Goal: Task Accomplishment & Management: Manage account settings

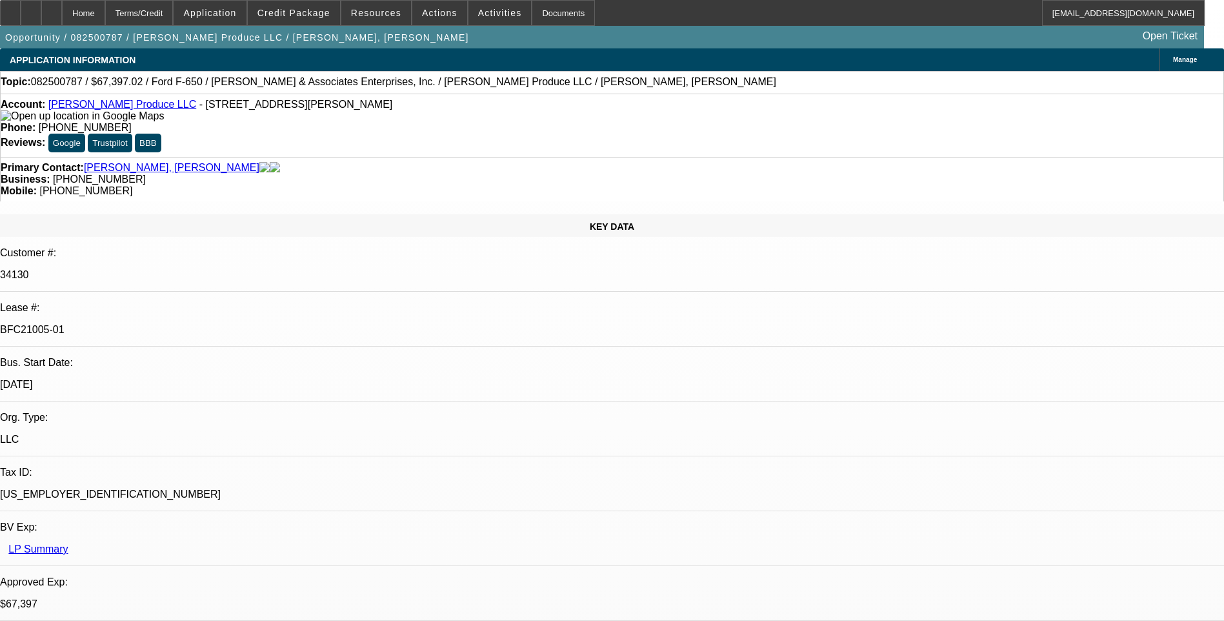
select select "0"
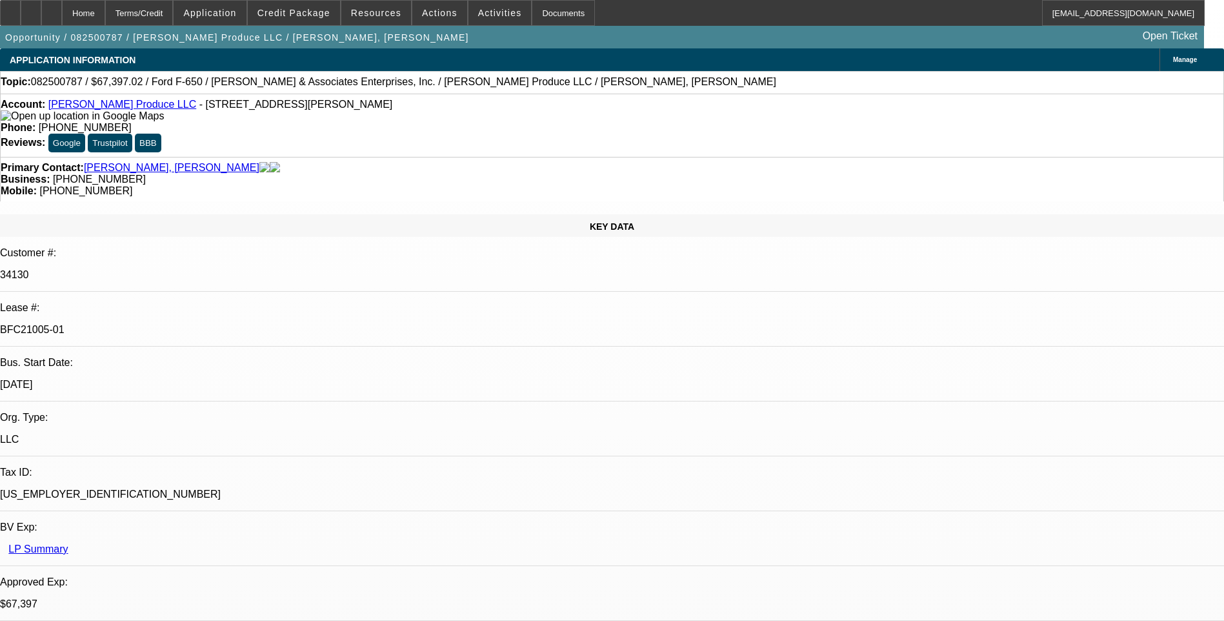
select select "0"
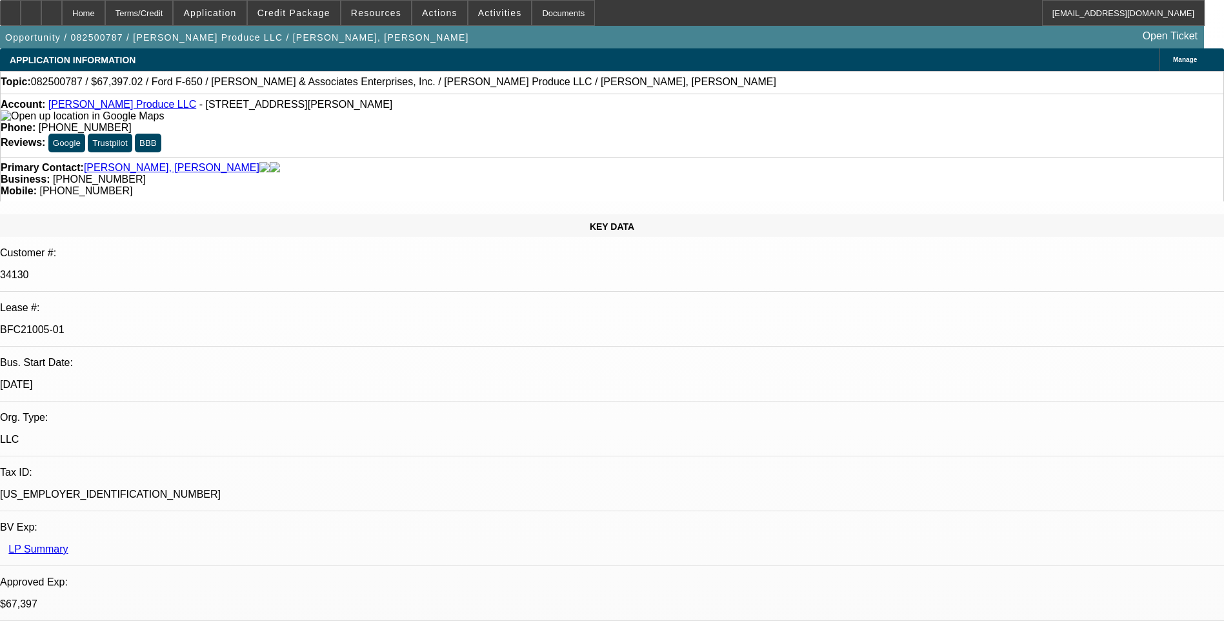
select select "0"
select select "1"
select select "6"
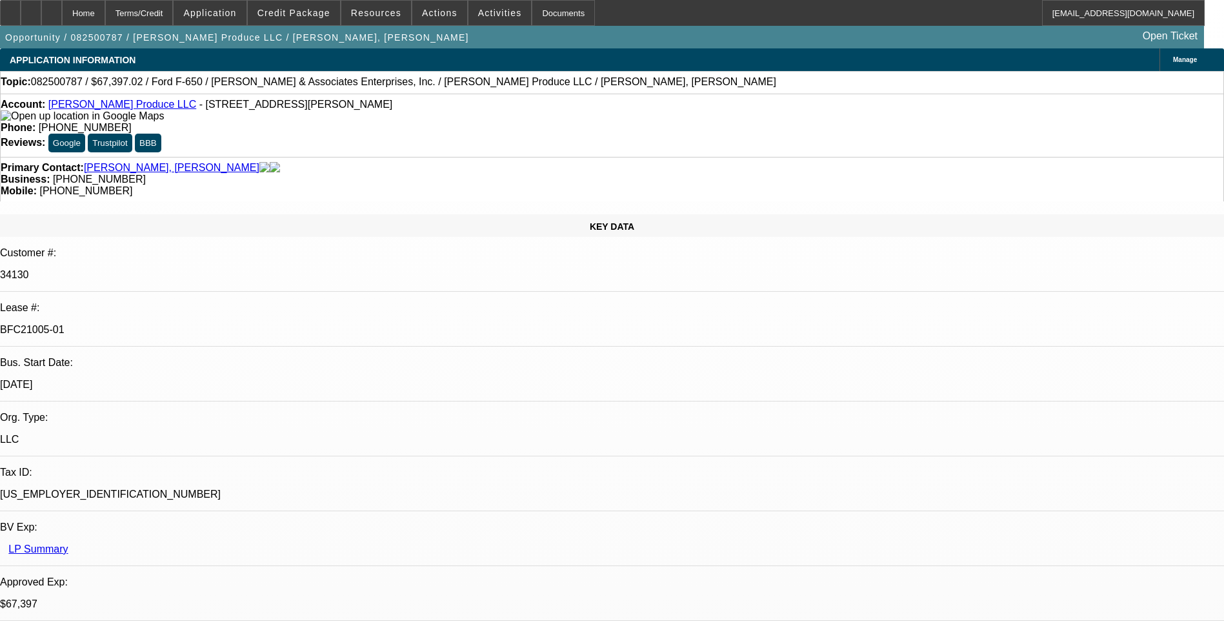
select select "1"
select select "6"
select select "1"
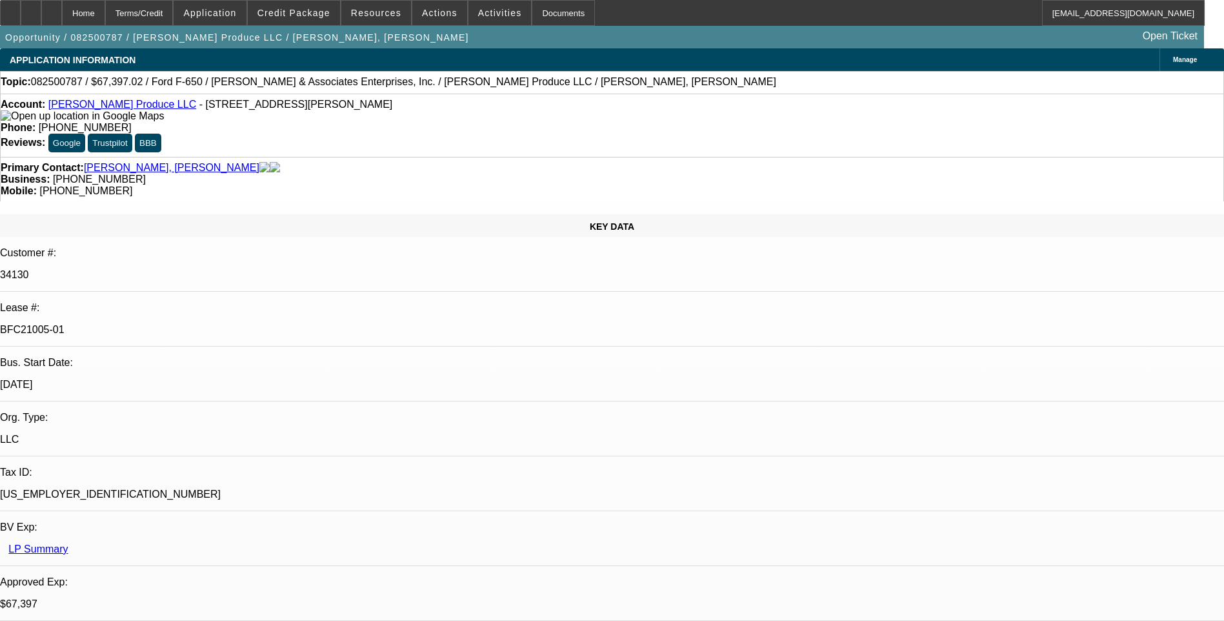
select select "6"
select select "1"
select select "6"
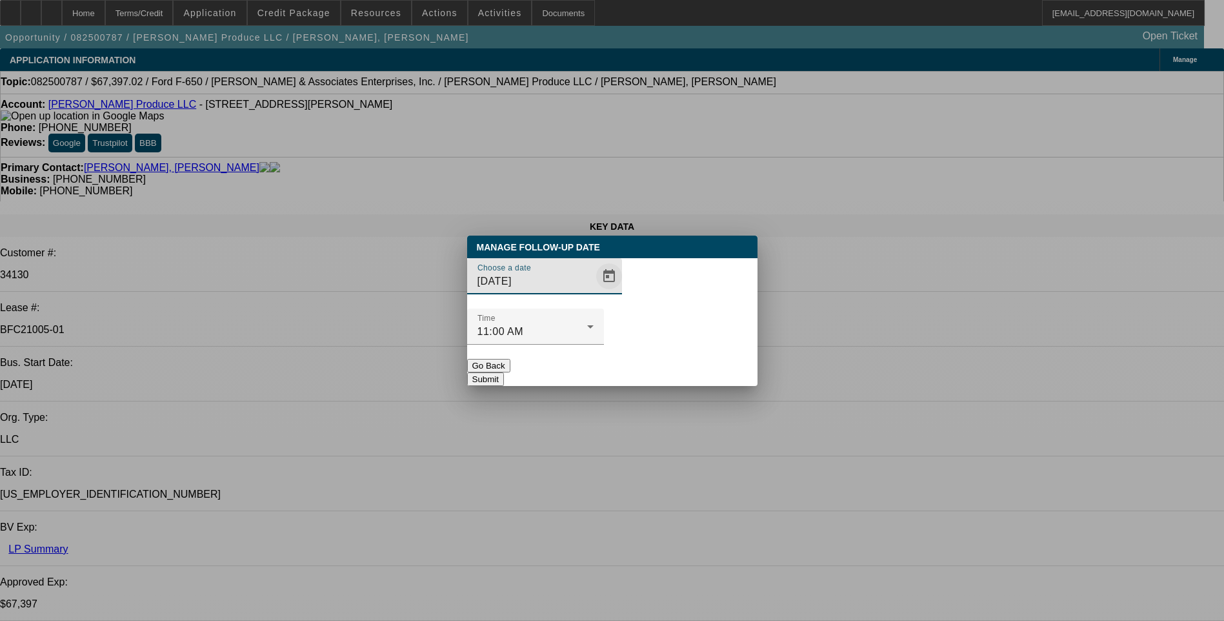
click at [593, 292] on span "Open calendar" at bounding box center [608, 276] width 31 height 31
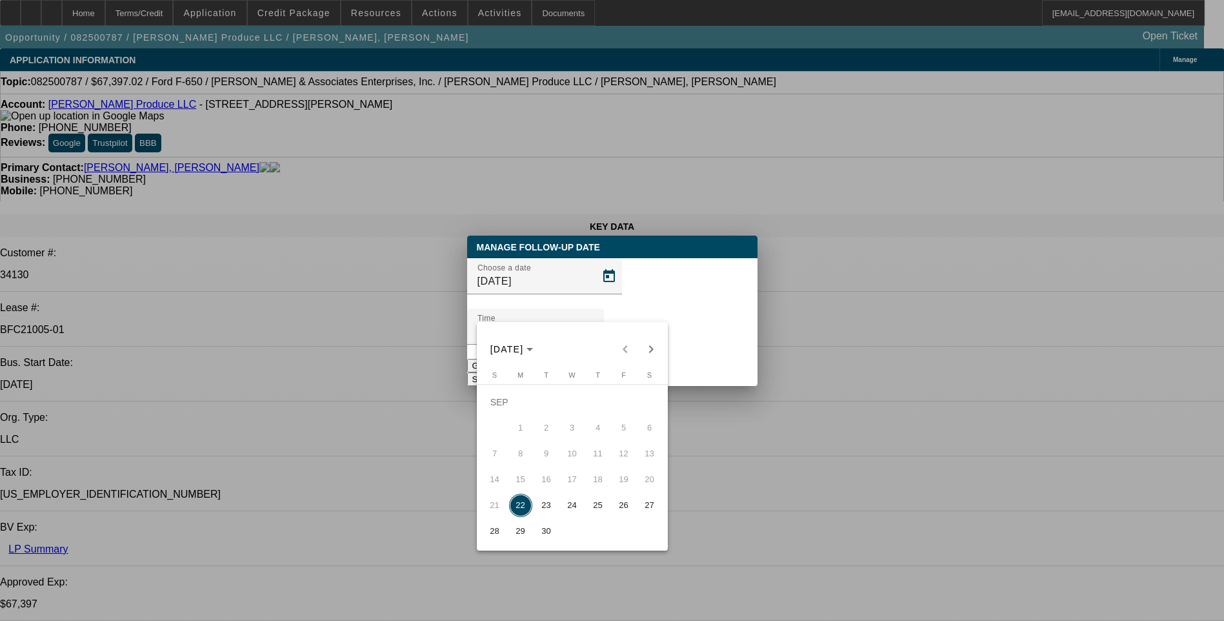
click at [624, 512] on span "26" at bounding box center [623, 504] width 23 height 23
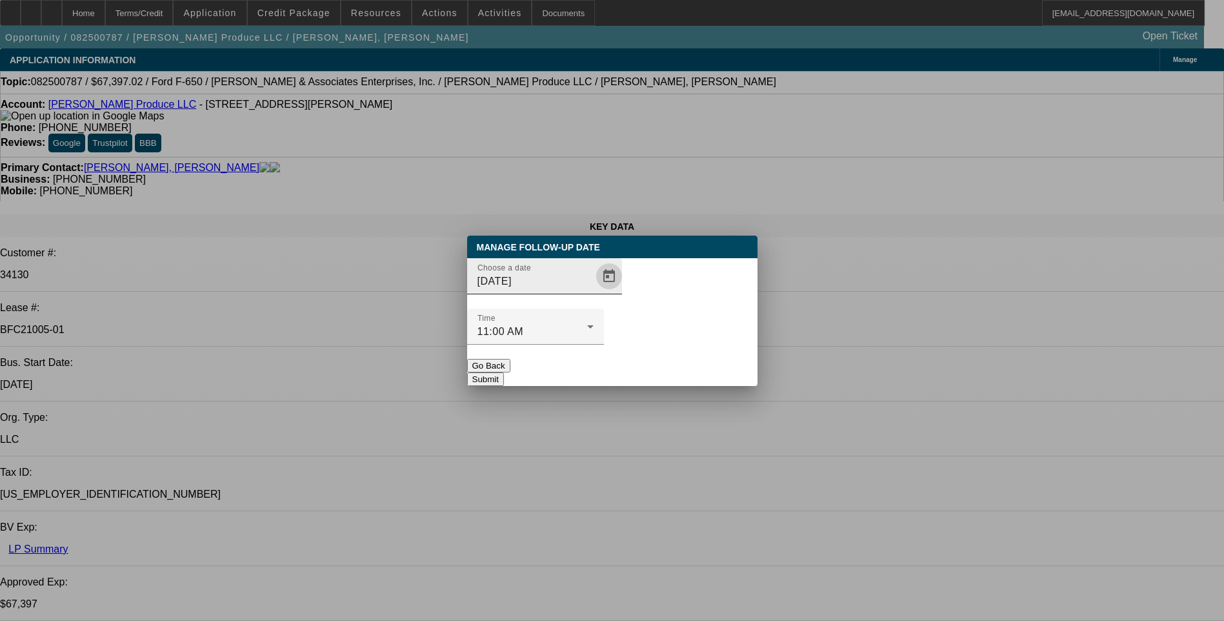
click at [593, 292] on span "Open calendar" at bounding box center [608, 276] width 31 height 31
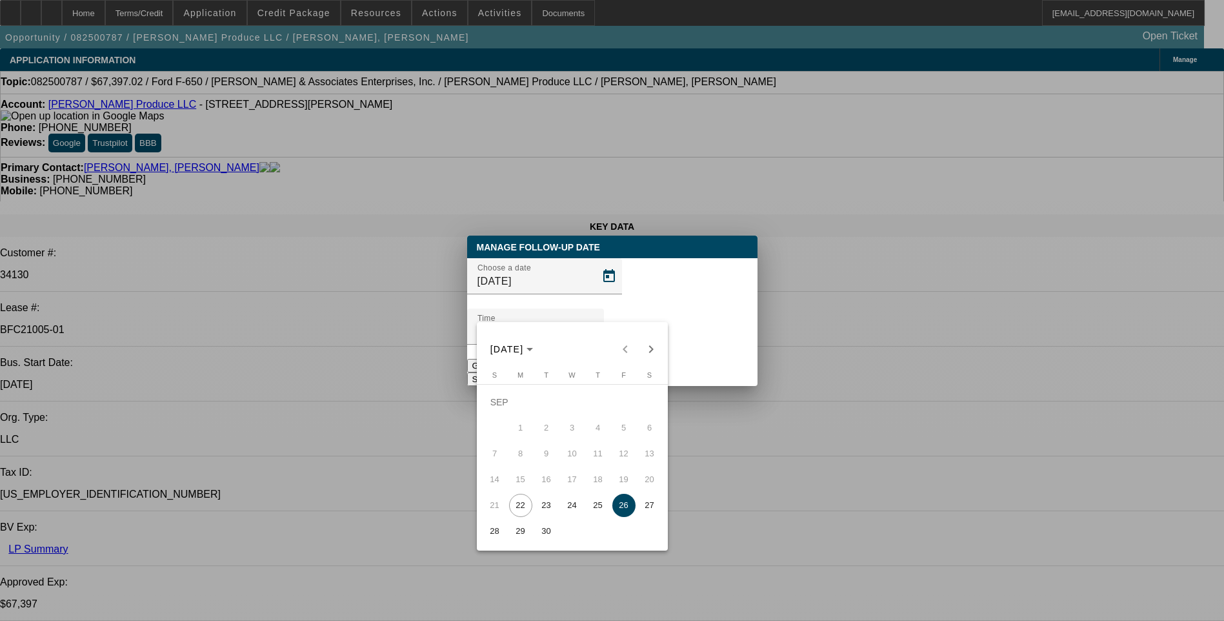
click at [521, 532] on span "29" at bounding box center [520, 530] width 23 height 23
type input "[DATE]"
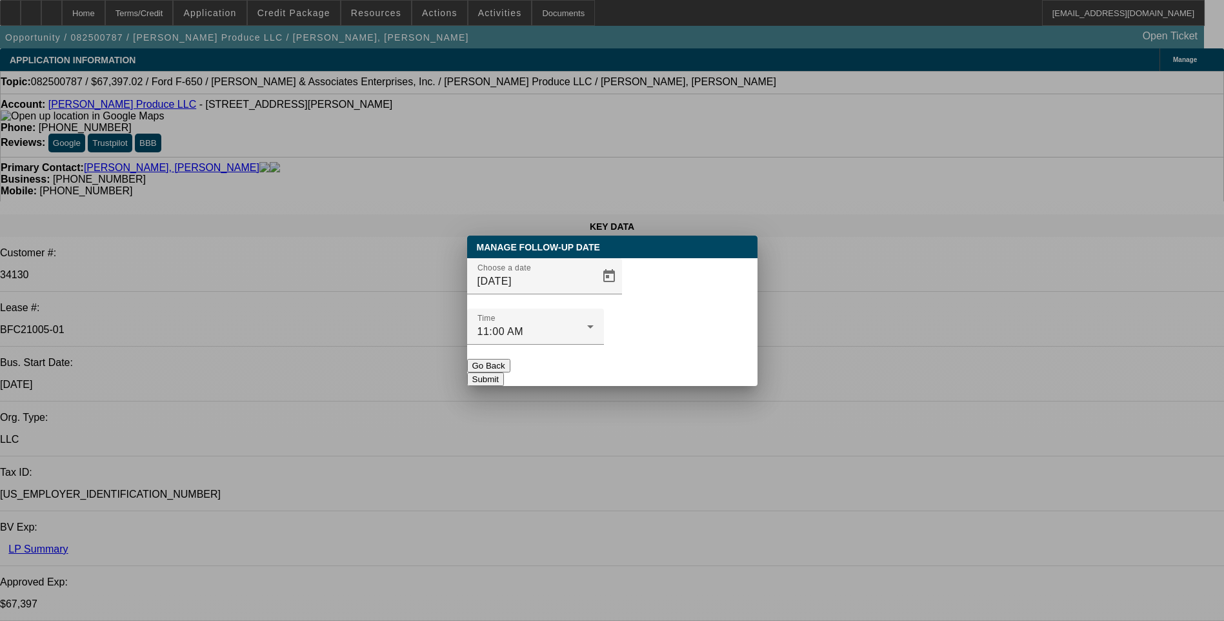
click at [504, 372] on button "Submit" at bounding box center [485, 379] width 37 height 14
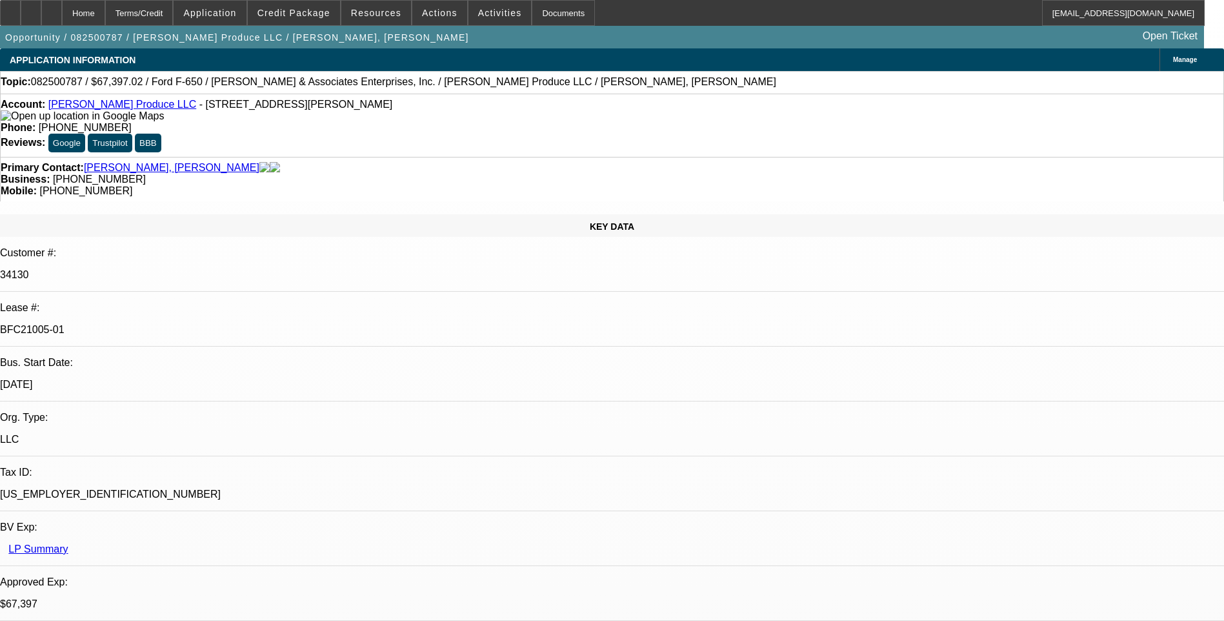
click at [62, 12] on div at bounding box center [51, 13] width 21 height 26
select select "0"
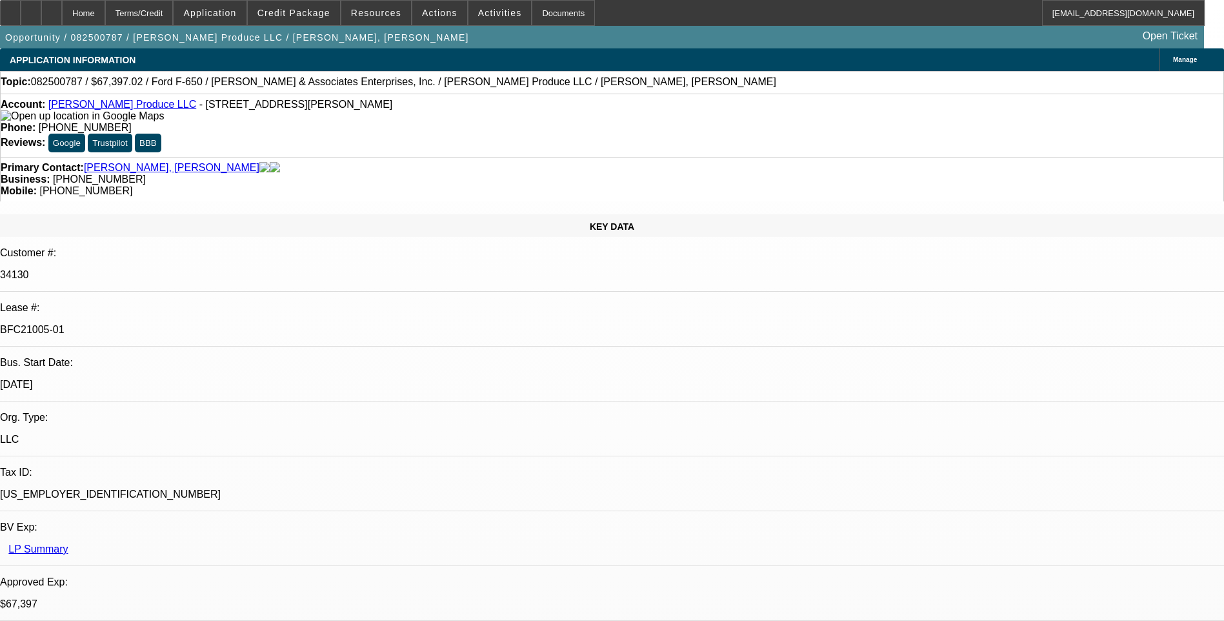
select select "0"
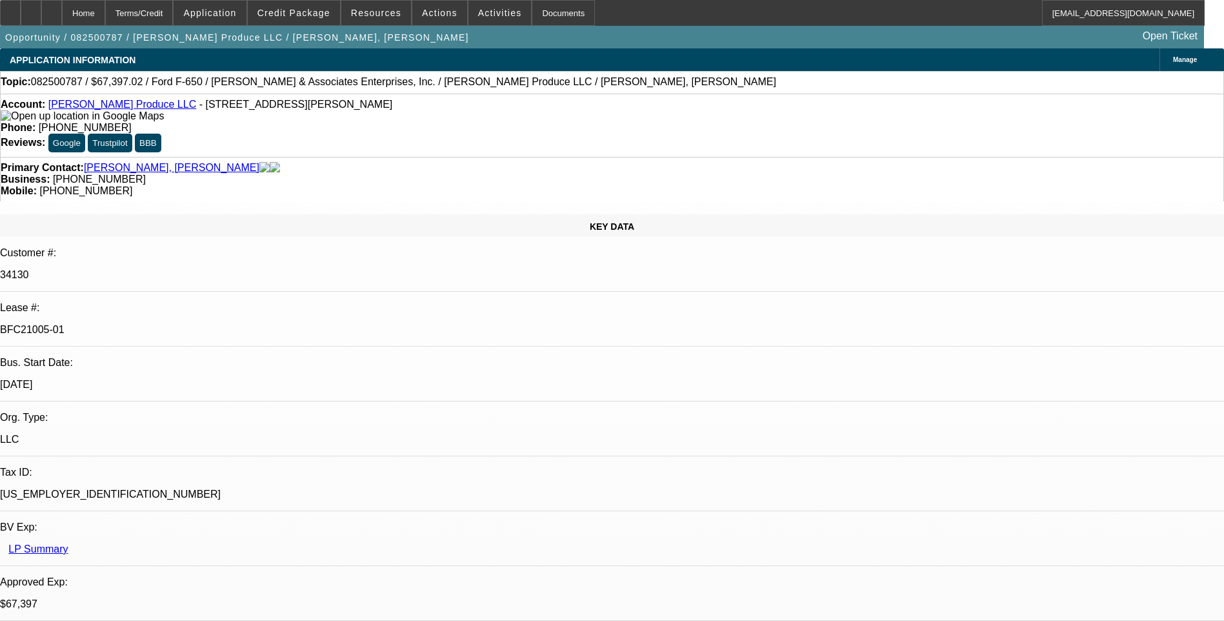
select select "0"
select select "1"
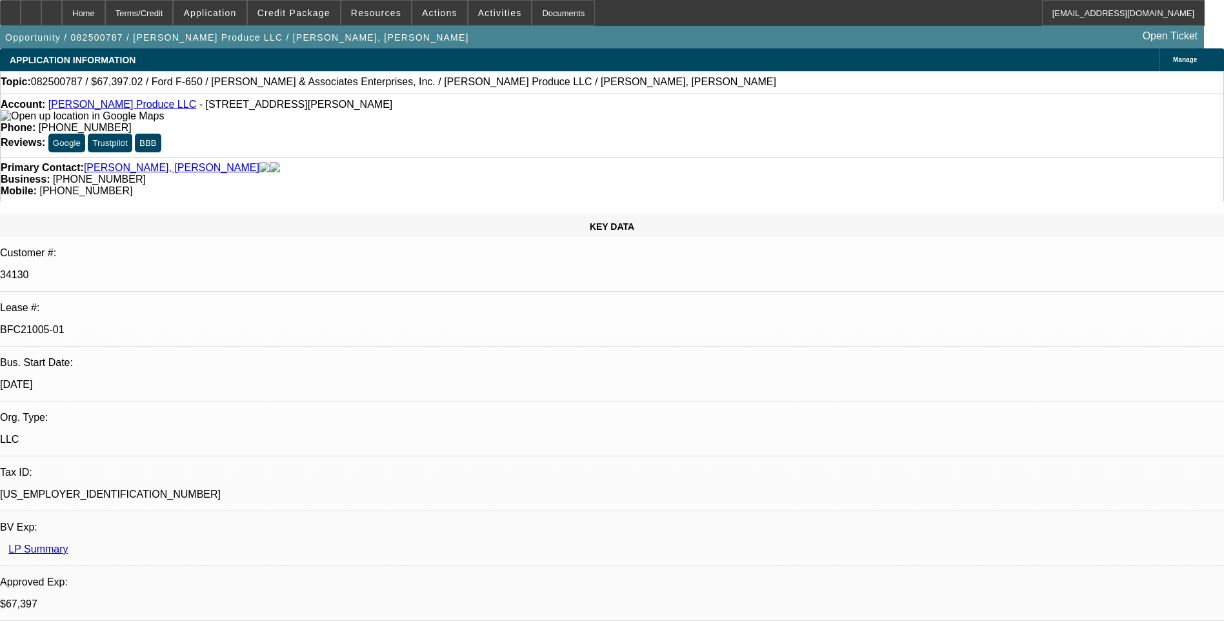
select select "6"
select select "1"
select select "6"
select select "1"
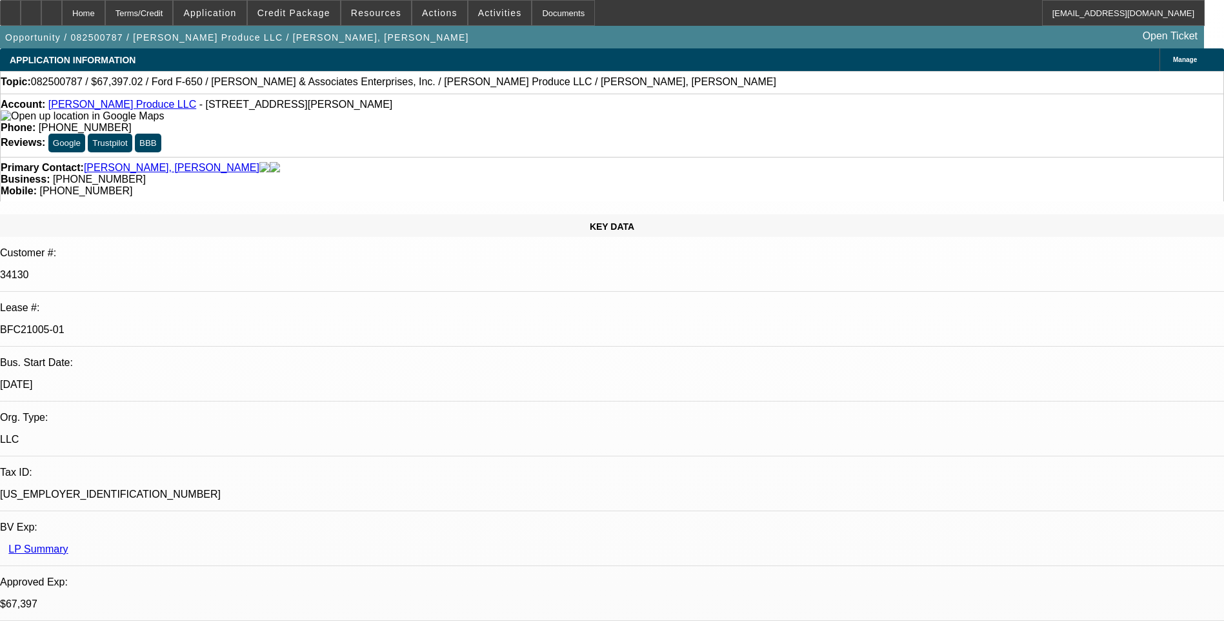
select select "1"
select select "6"
select select "1"
select select "6"
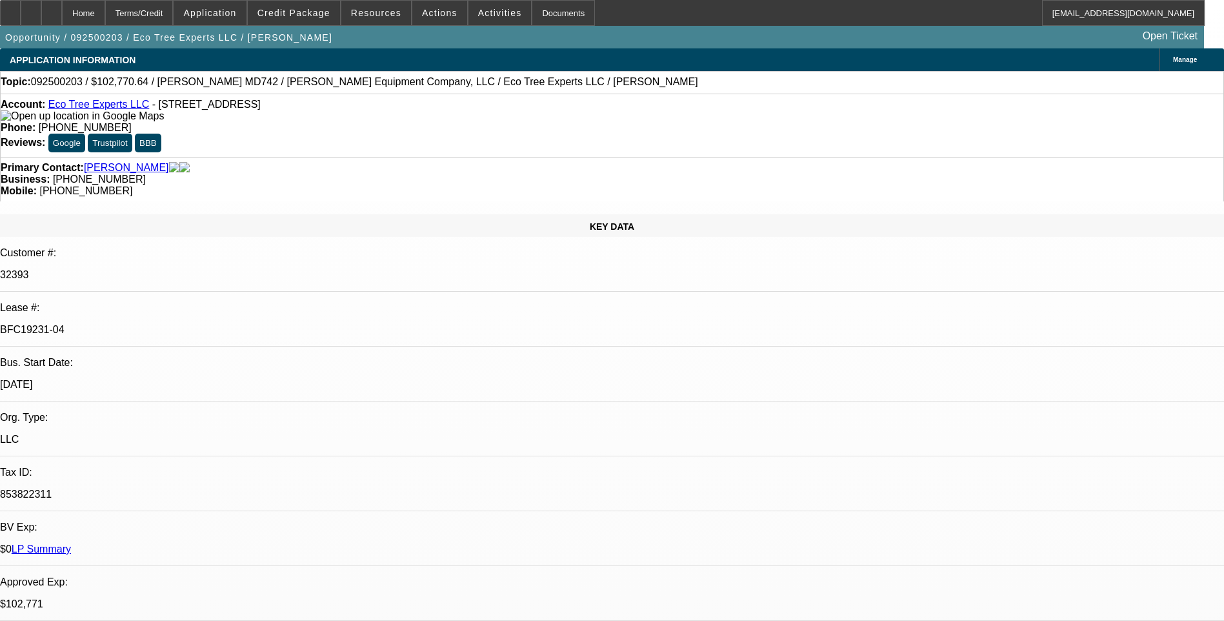
select select "0"
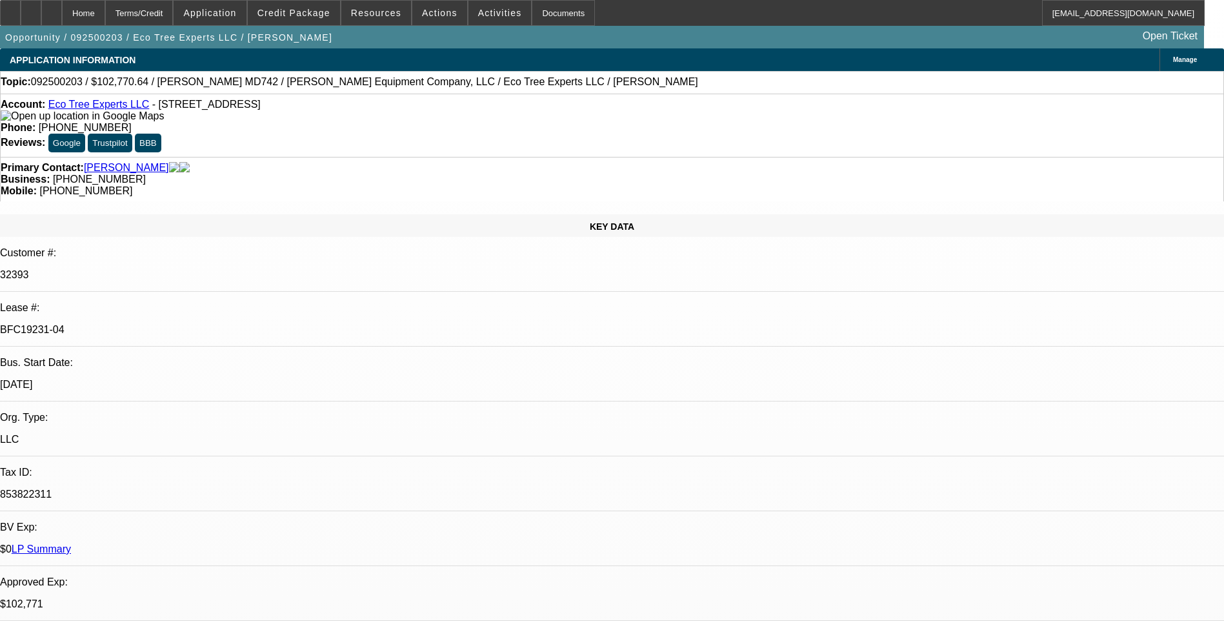
select select "0"
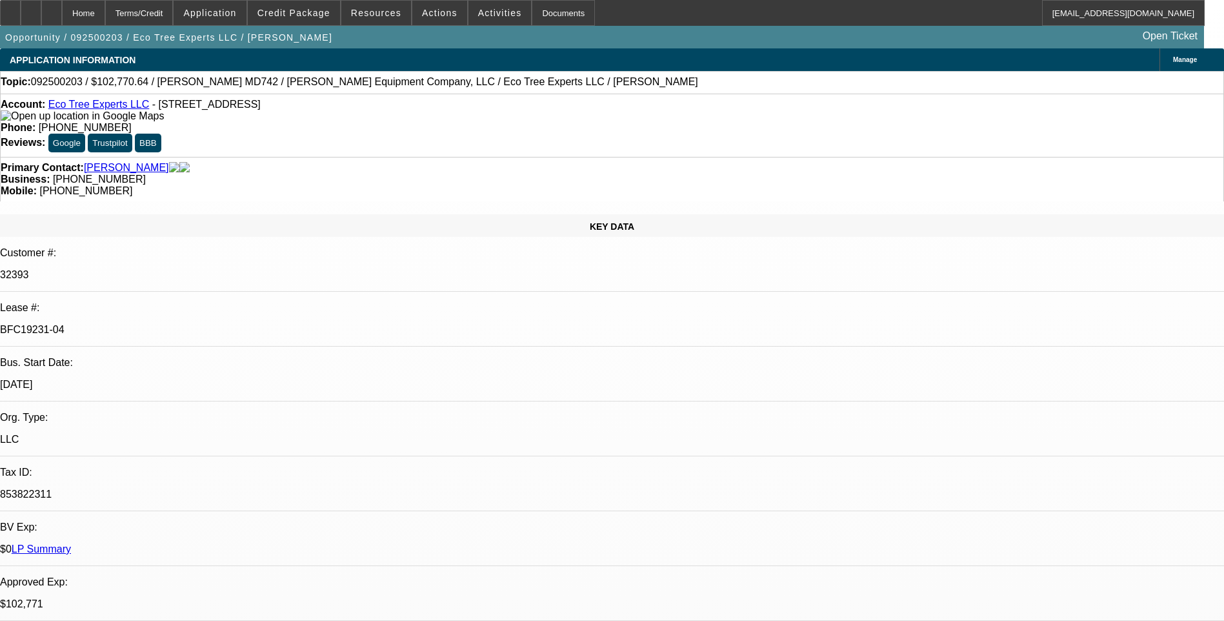
select select "0"
select select "1"
select select "6"
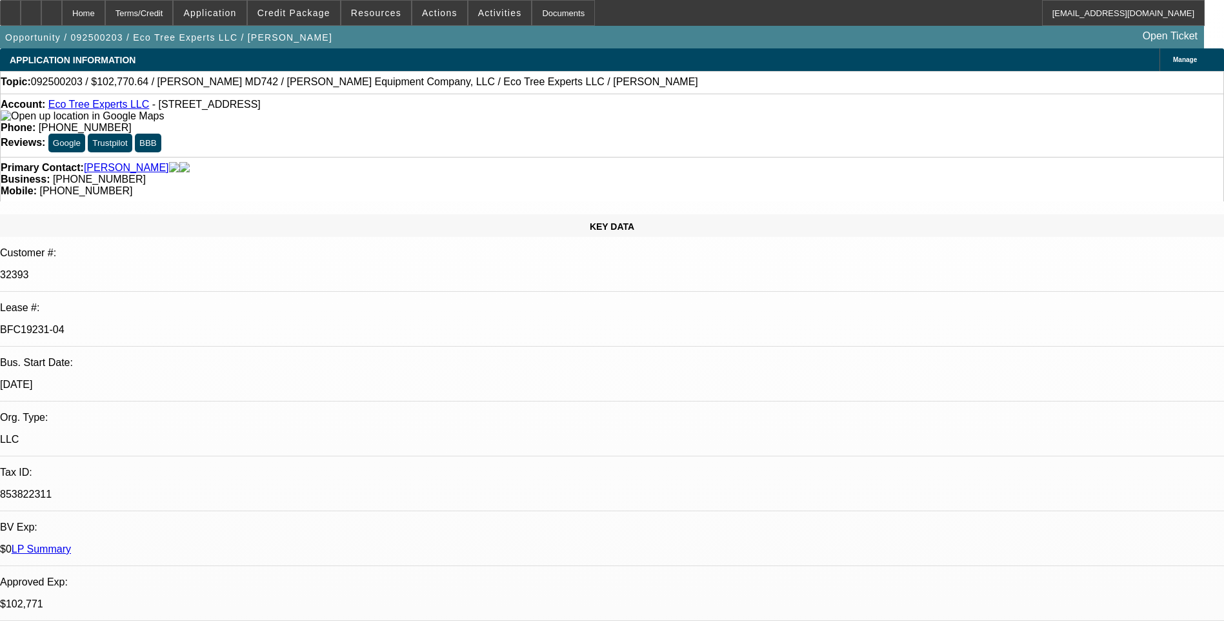
select select "1"
select select "6"
select select "1"
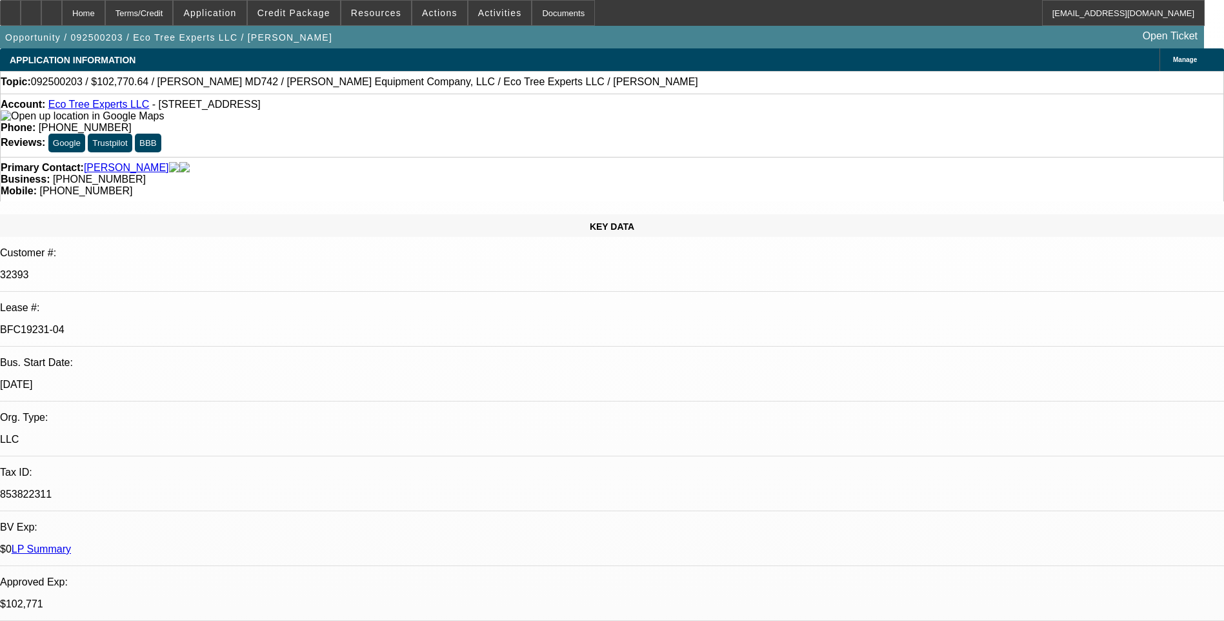
select select "6"
select select "1"
select select "6"
select select "0"
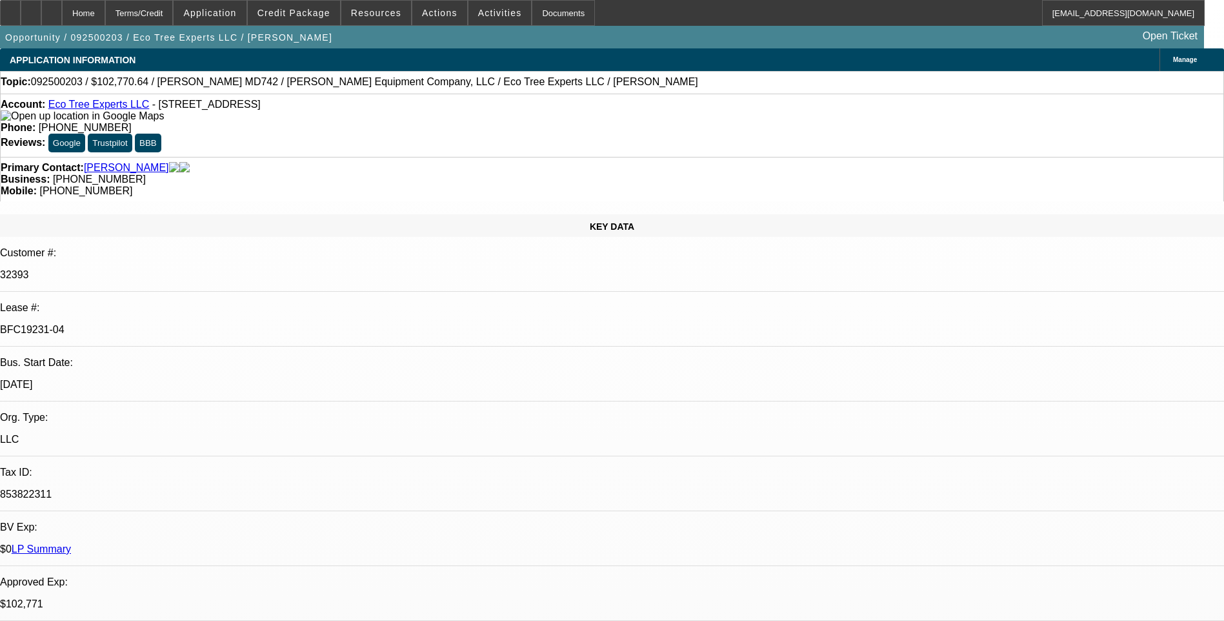
select select "0"
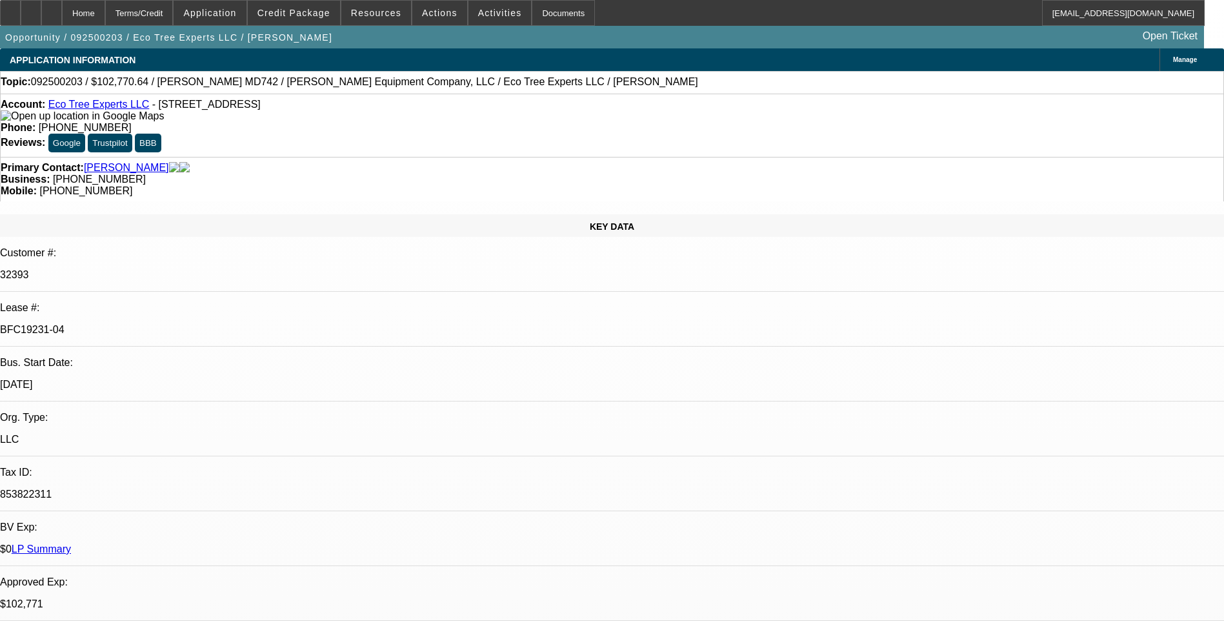
select select "0"
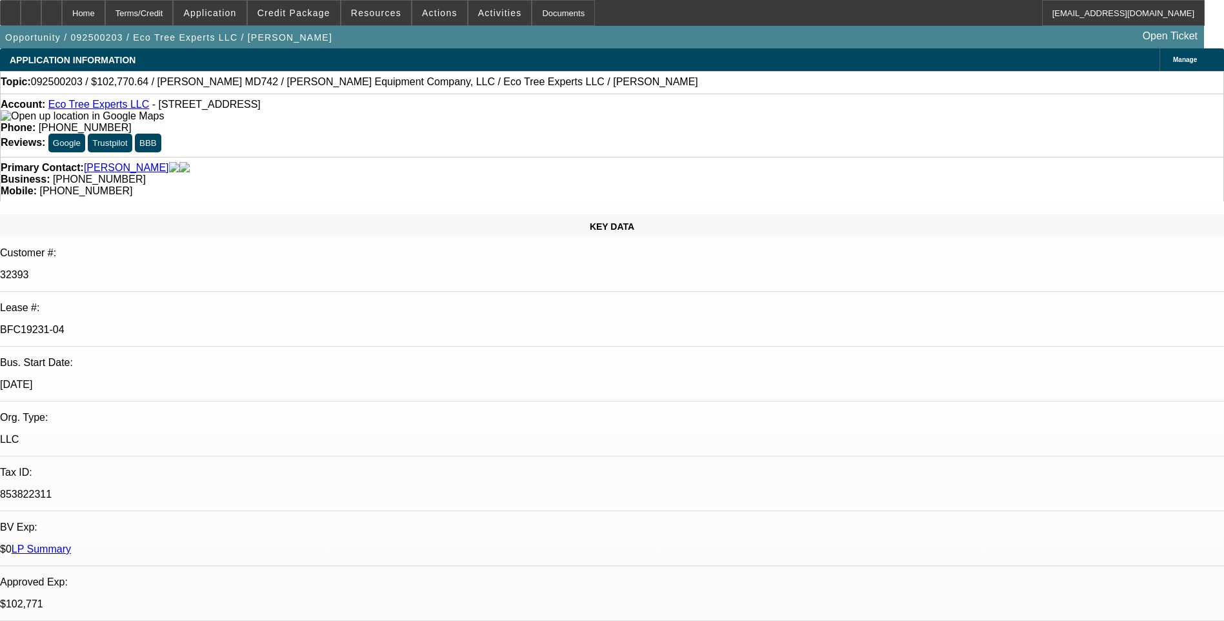
select select "0"
select select "1"
select select "6"
select select "1"
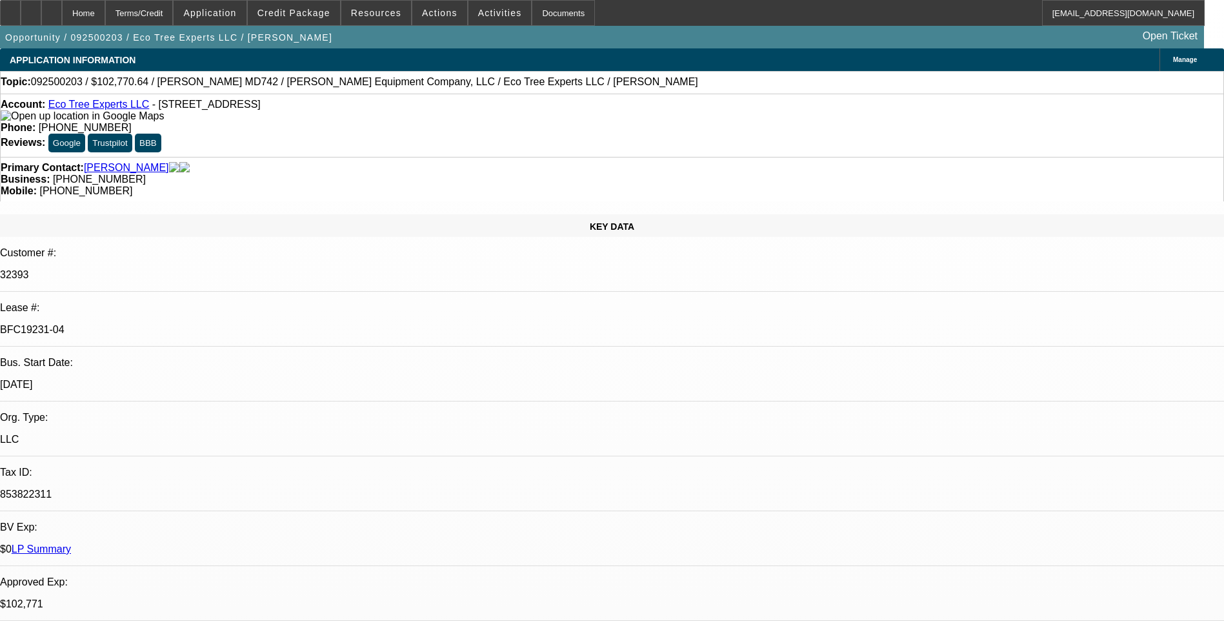
select select "1"
select select "6"
select select "1"
select select "6"
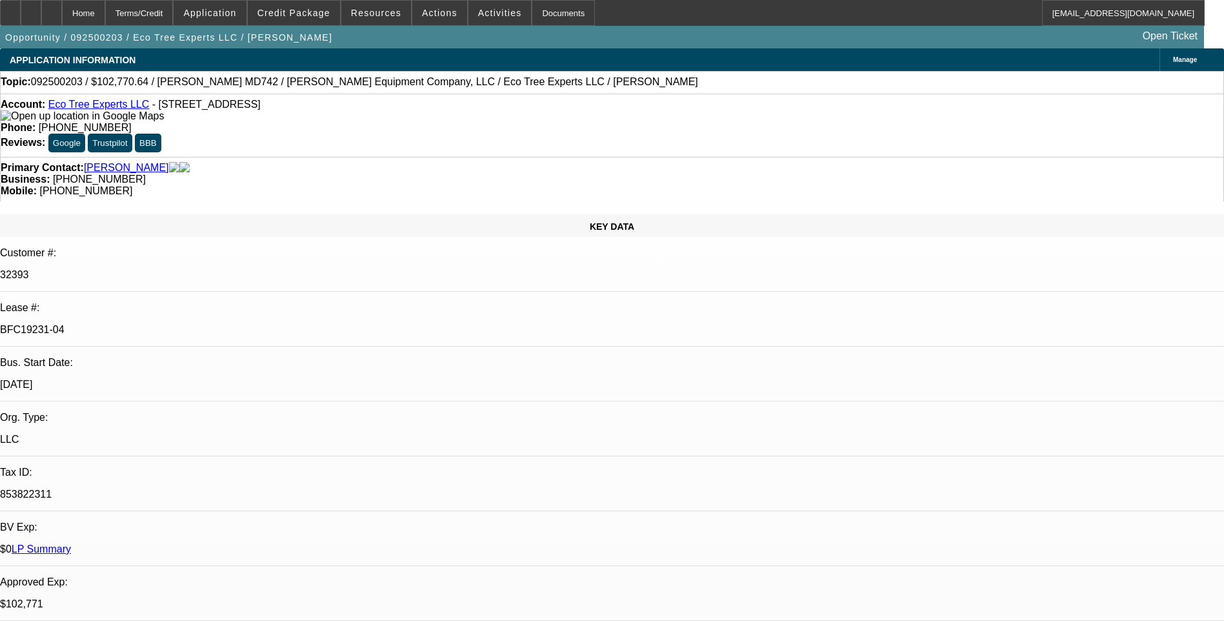
select select "1"
select select "6"
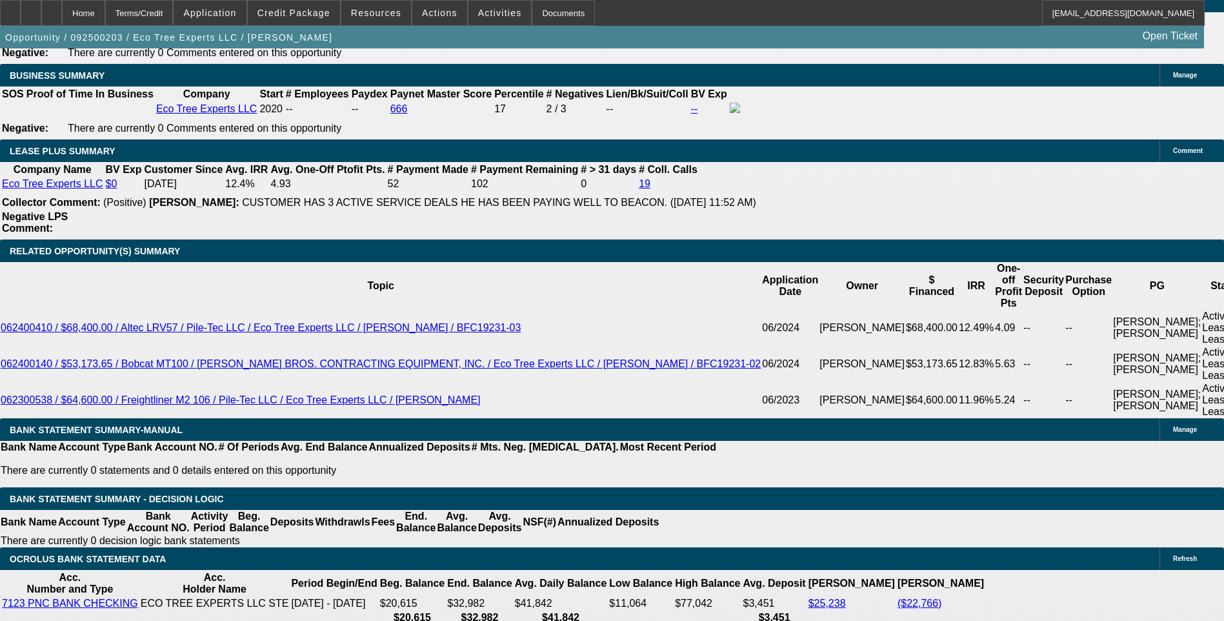
scroll to position [2193, 0]
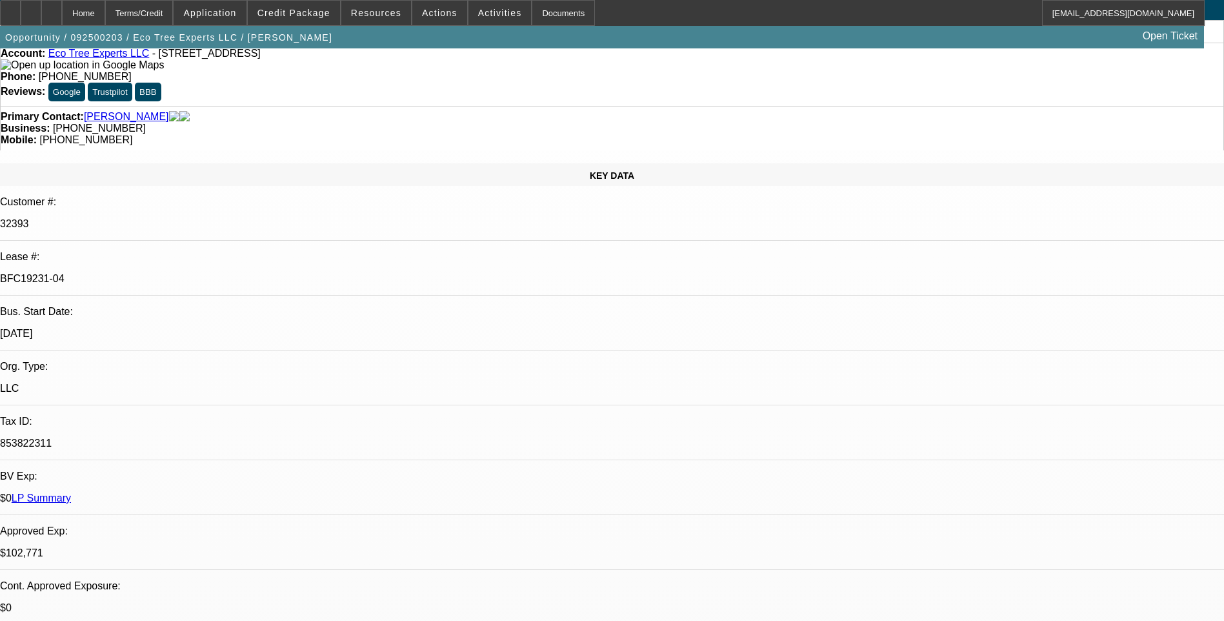
scroll to position [0, 0]
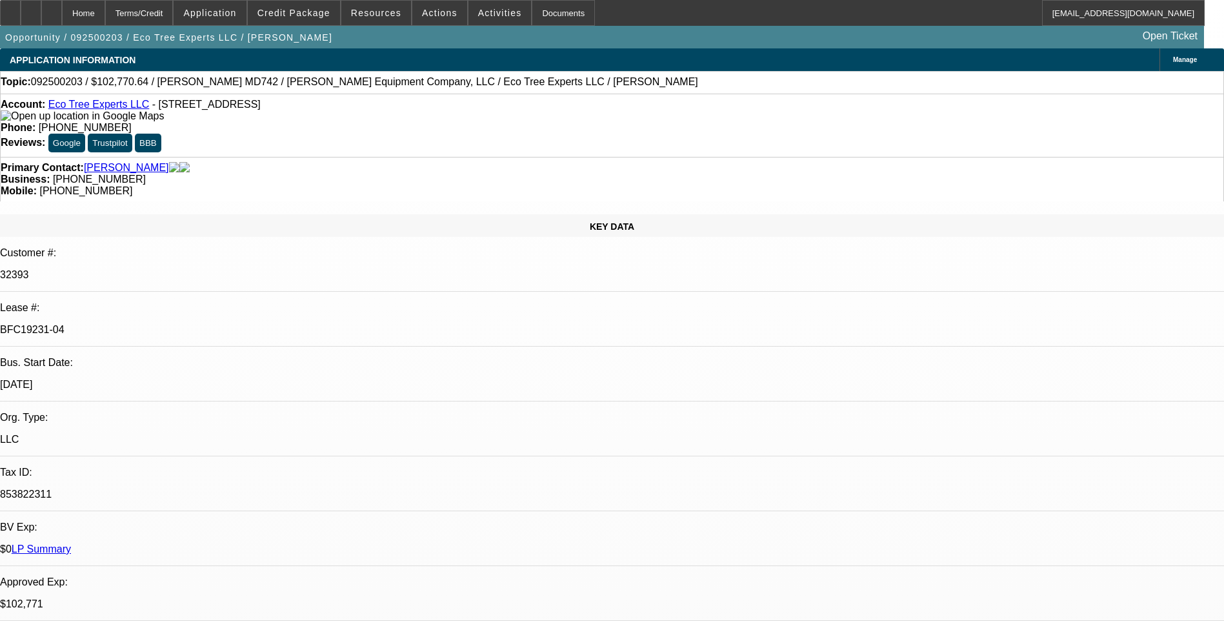
select select "0"
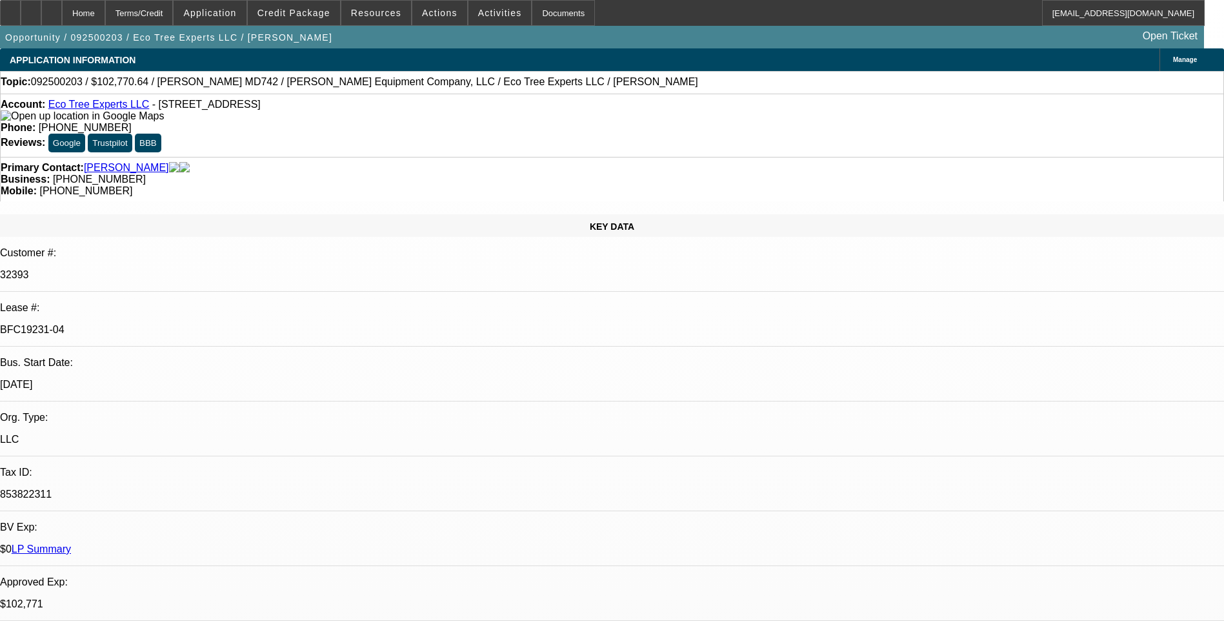
select select "0"
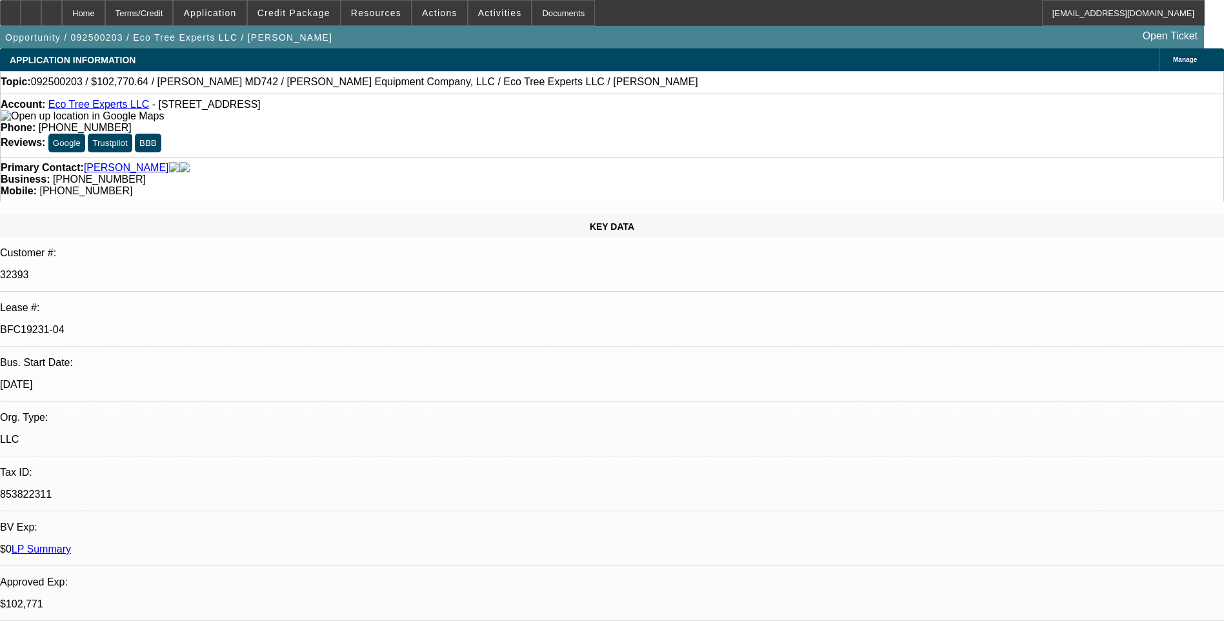
select select "0"
select select "1"
select select "6"
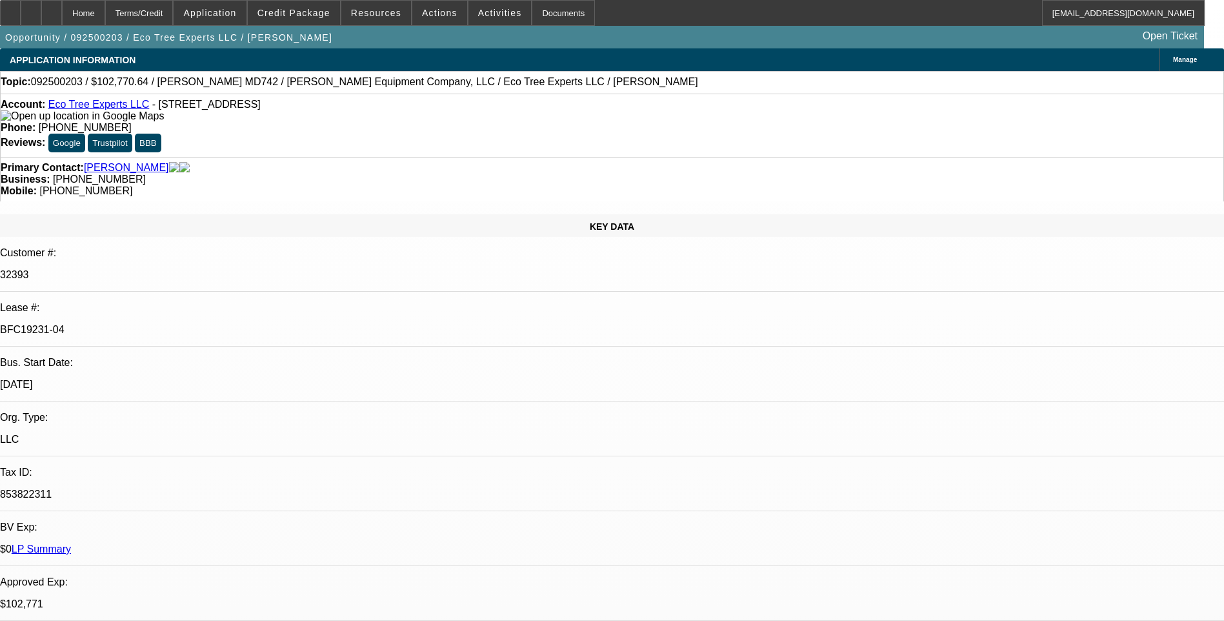
select select "1"
select select "6"
select select "1"
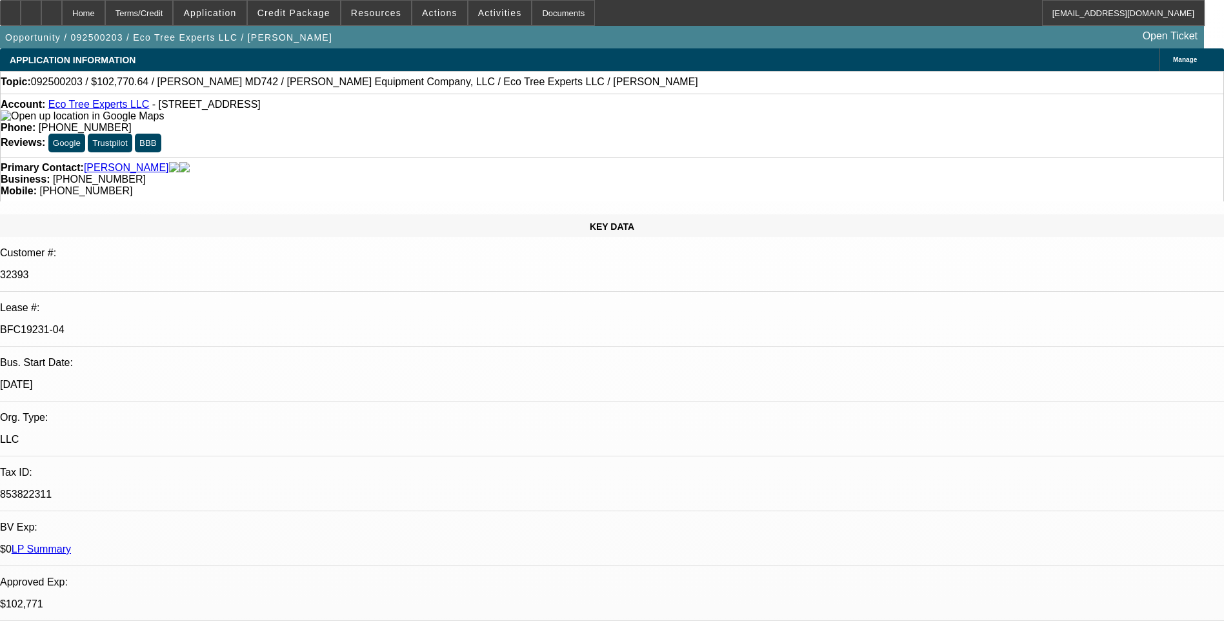
select select "6"
select select "1"
select select "6"
click at [303, 23] on span at bounding box center [294, 12] width 92 height 31
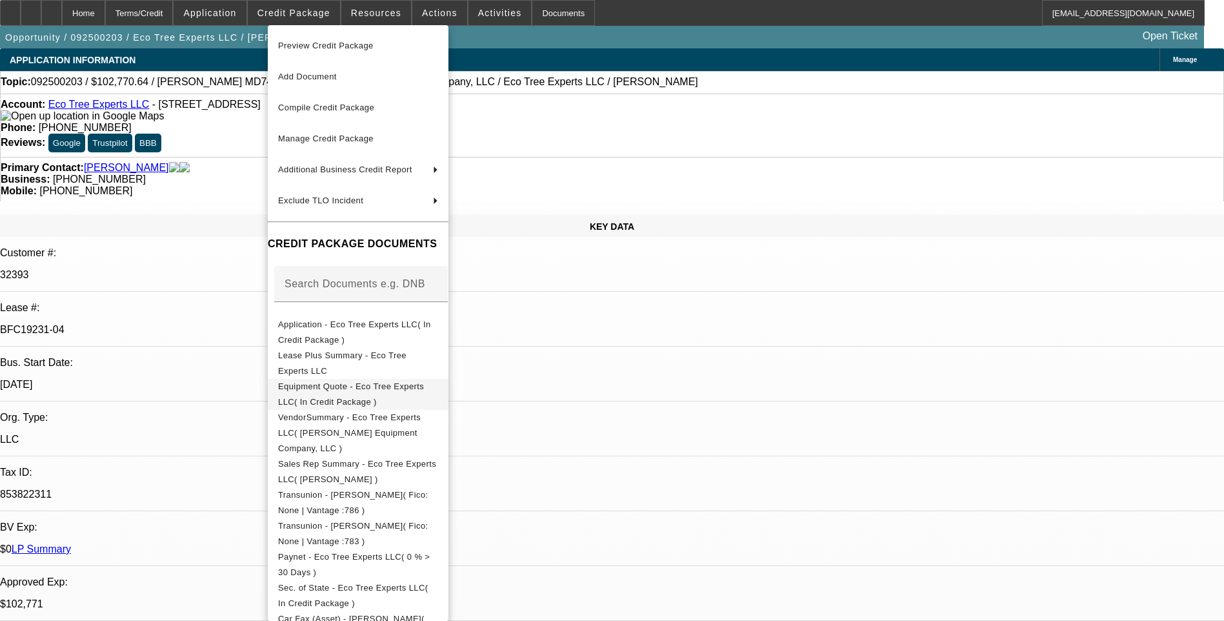
click at [410, 396] on span "Equipment Quote - Eco Tree Experts LLC( In Credit Package )" at bounding box center [358, 394] width 160 height 31
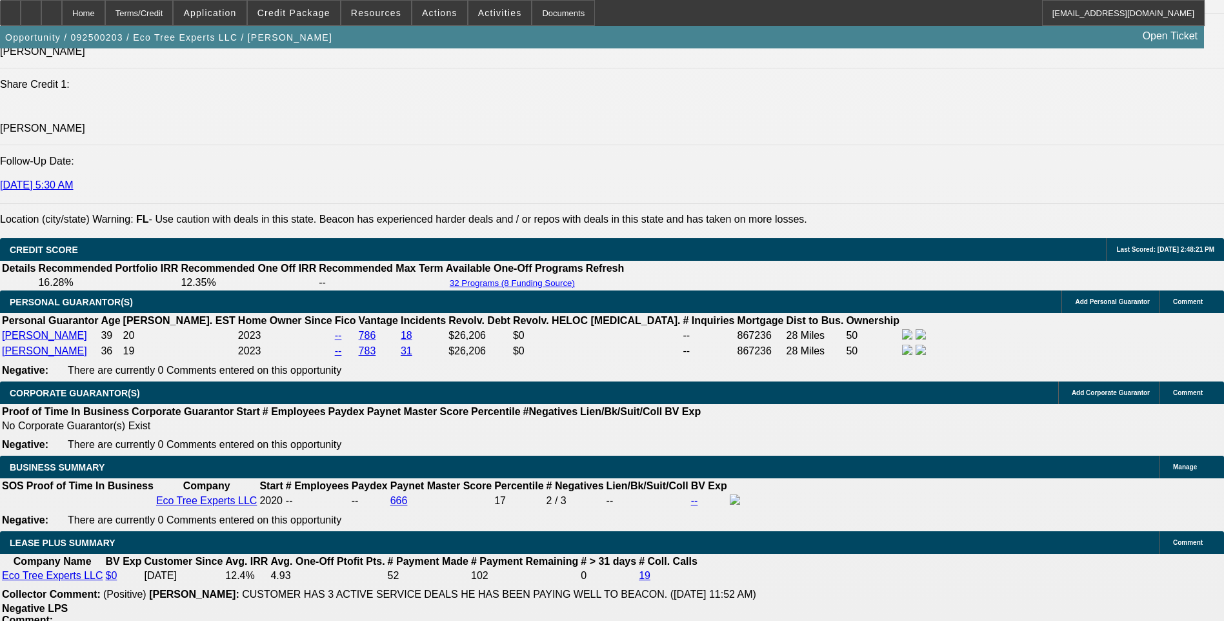
scroll to position [2064, 0]
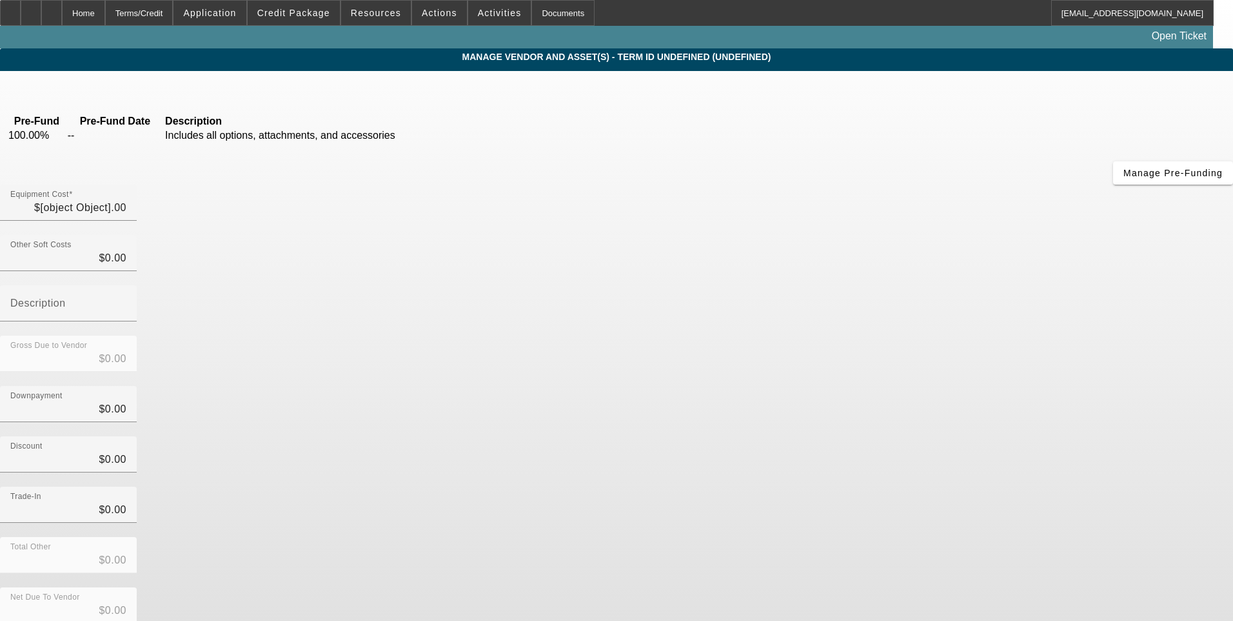
type input "$102,740.64"
type input "$30.00"
type input "Tire Fee"
type input "$102,770.64"
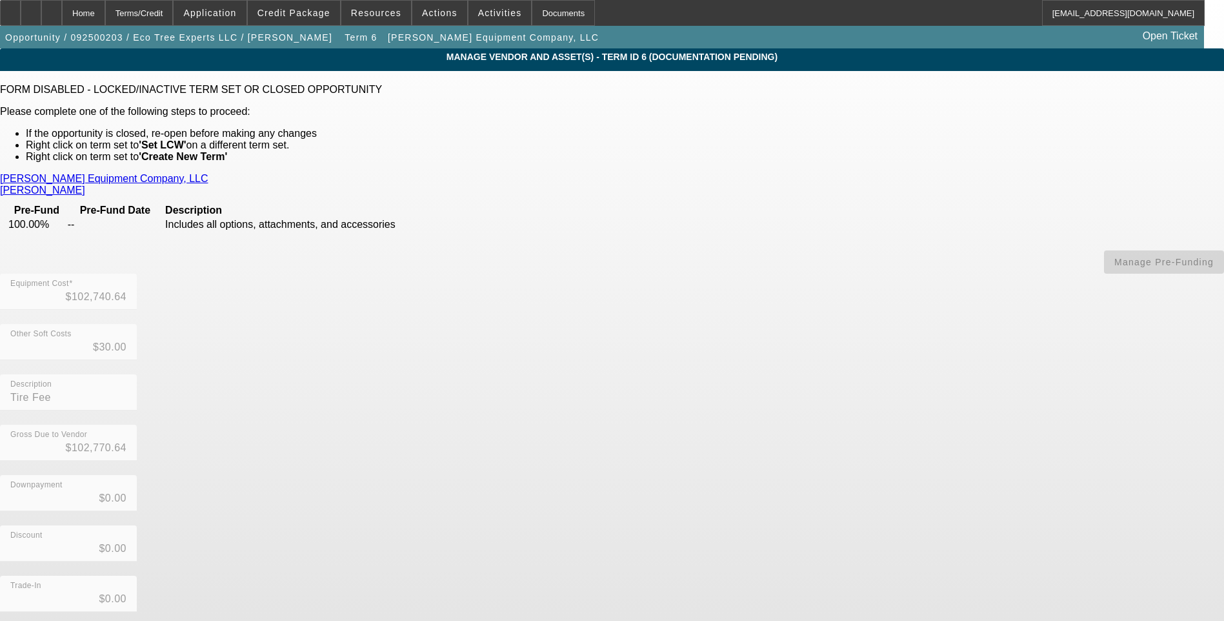
click at [208, 179] on link "[PERSON_NAME] Equipment Company, LLC" at bounding box center [104, 179] width 208 height 12
click at [105, 11] on div "Home" at bounding box center [83, 13] width 43 height 26
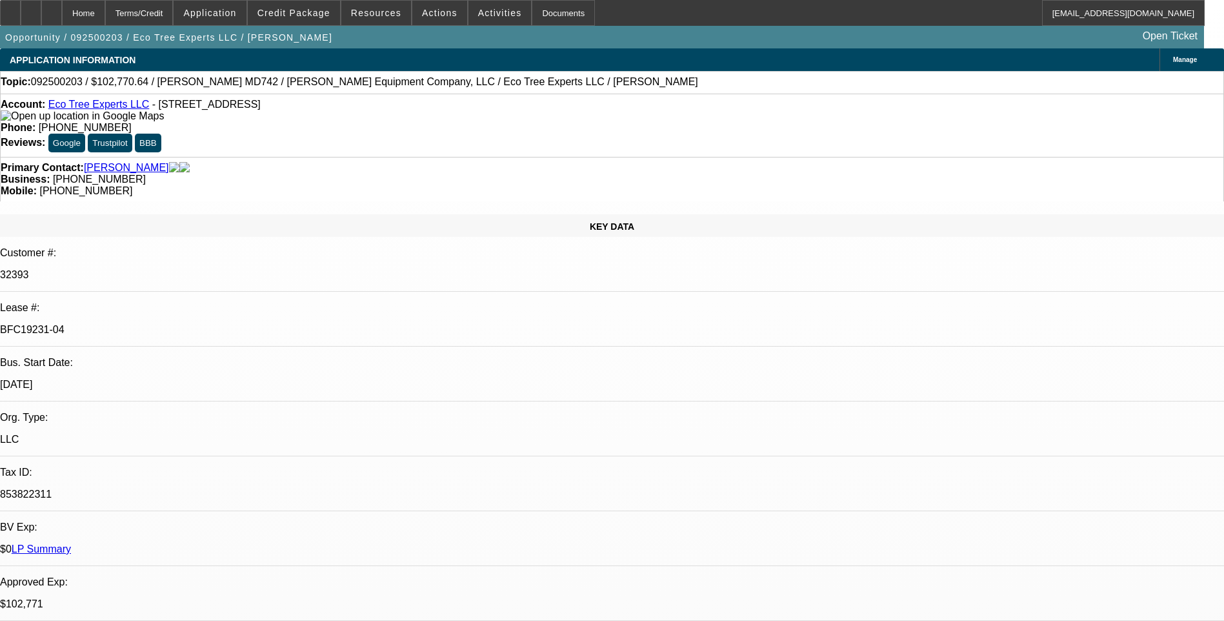
select select "0"
select select "6"
select select "0"
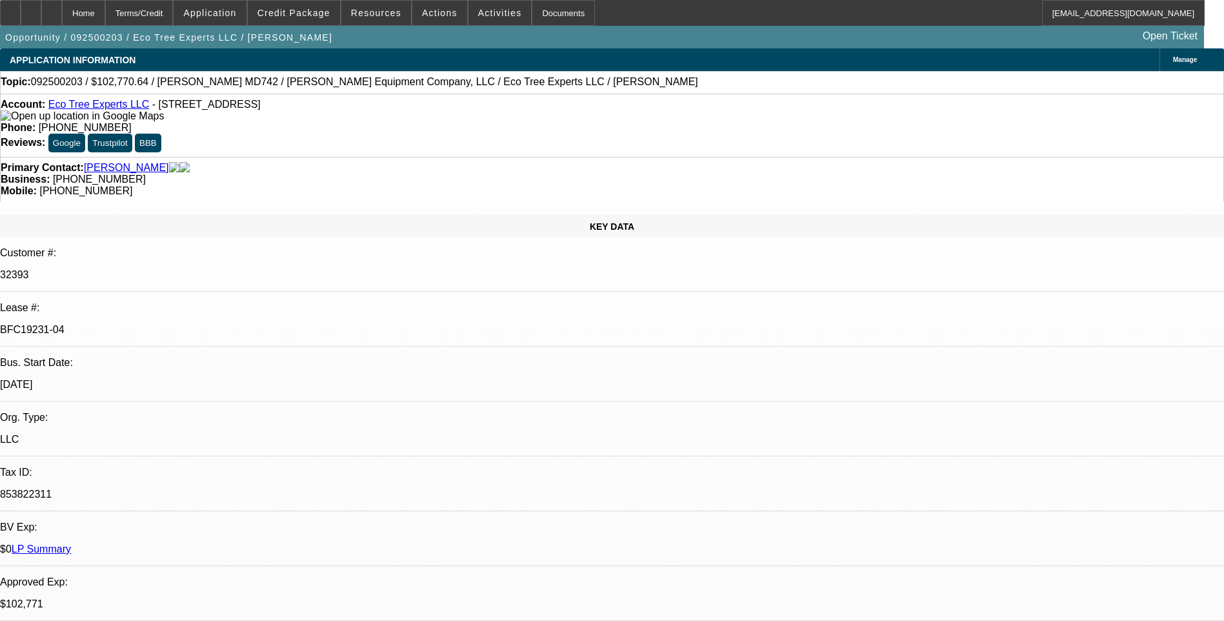
select select "0"
select select "6"
select select "0"
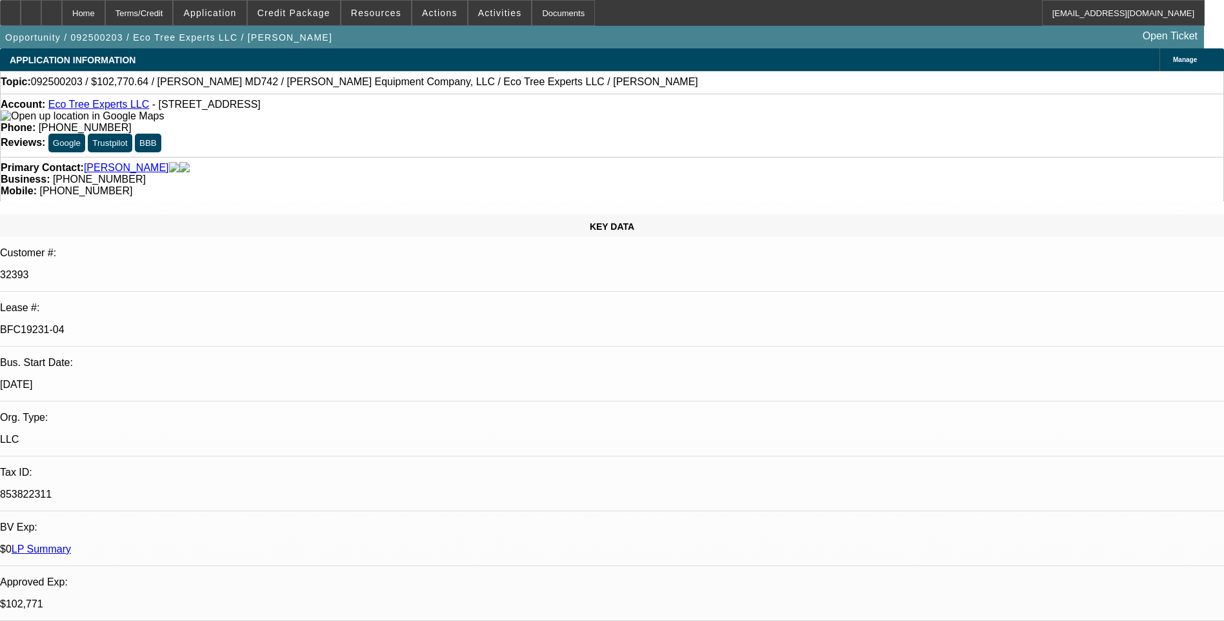
select select "0"
select select "6"
select select "0"
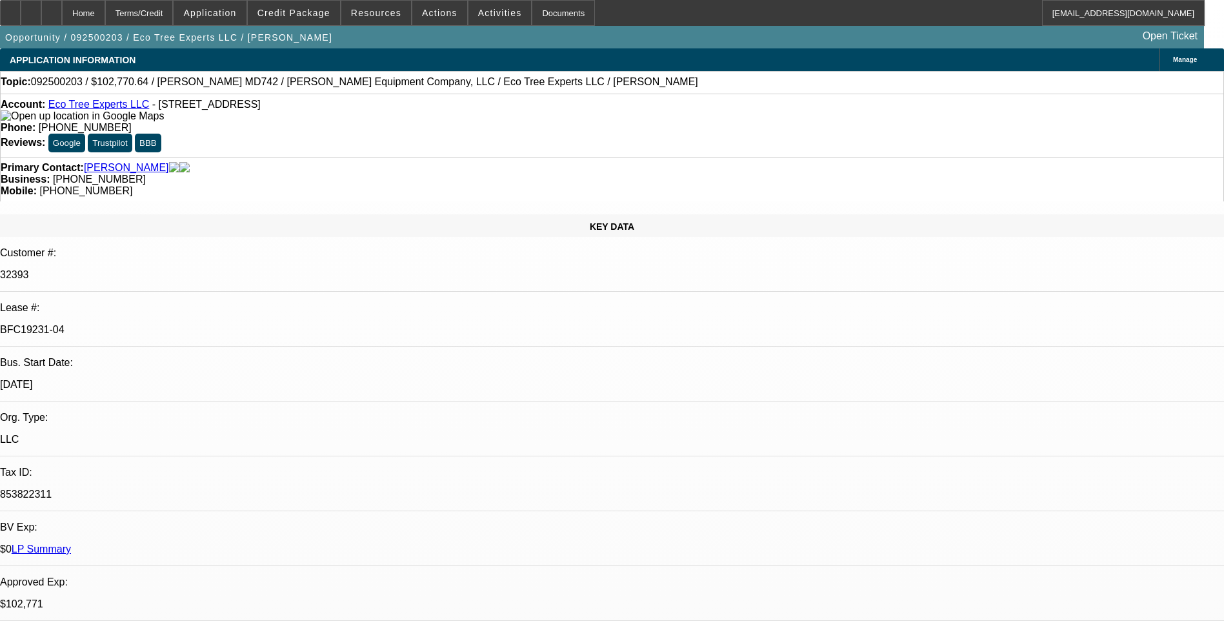
select select "6"
click at [806, 157] on div "Primary Contact: [PERSON_NAME] Business: [PHONE_NUMBER] Mobile: [PHONE_NUMBER]" at bounding box center [612, 179] width 1224 height 45
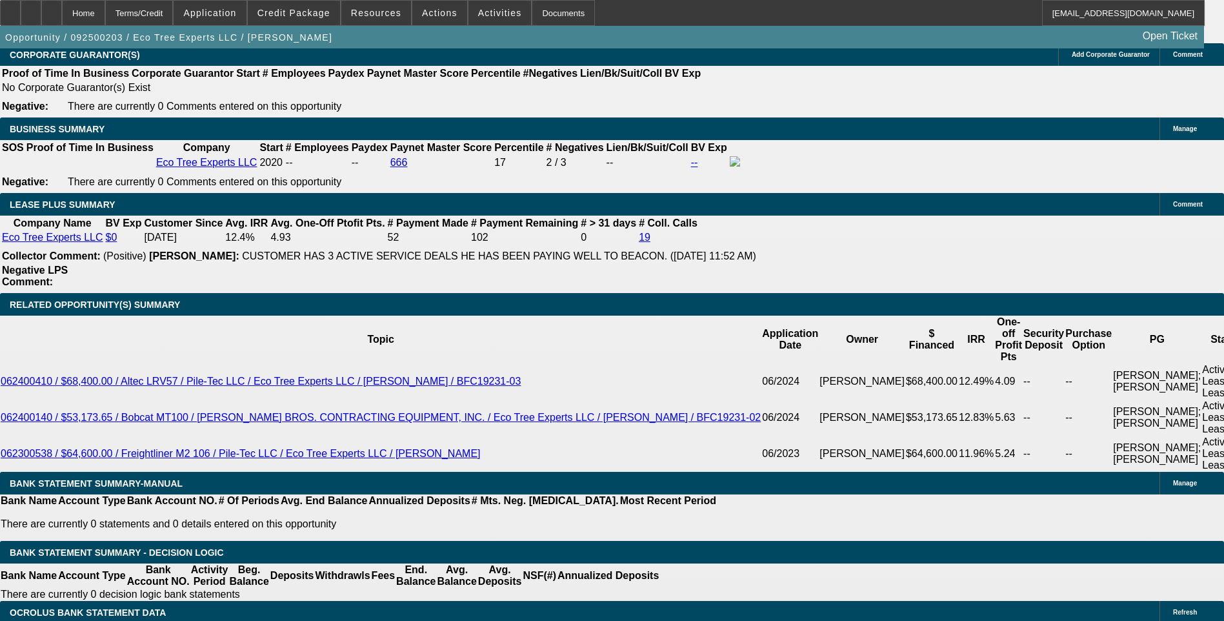
scroll to position [2193, 0]
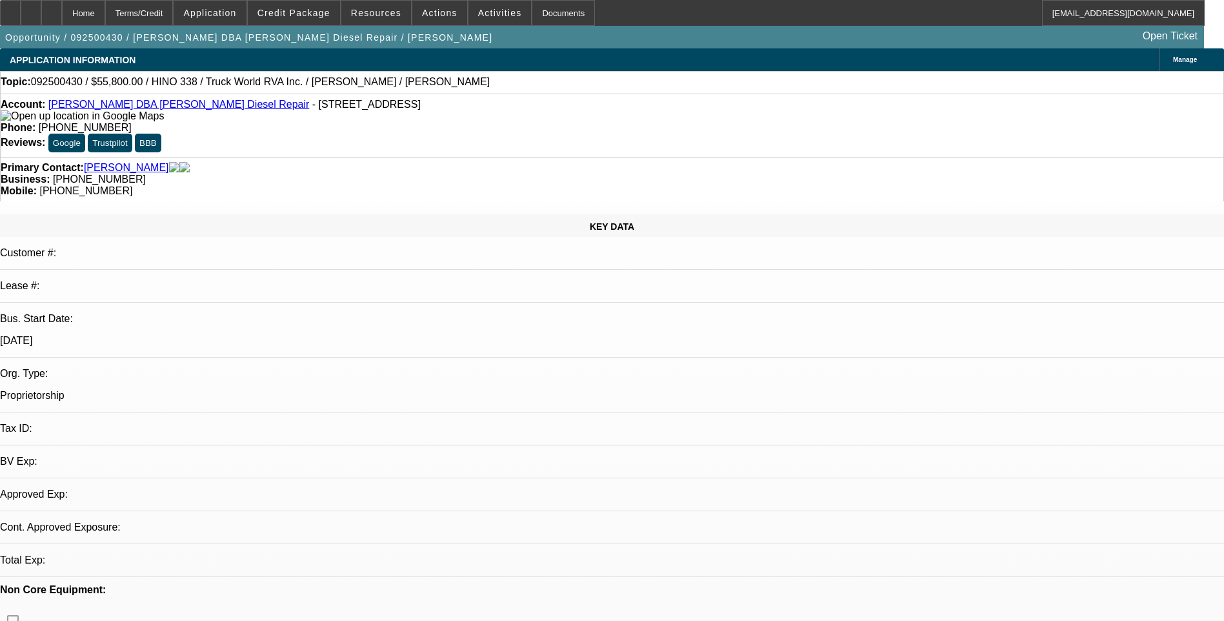
select select "0.1"
select select "2"
select select "0"
select select "1"
select select "2"
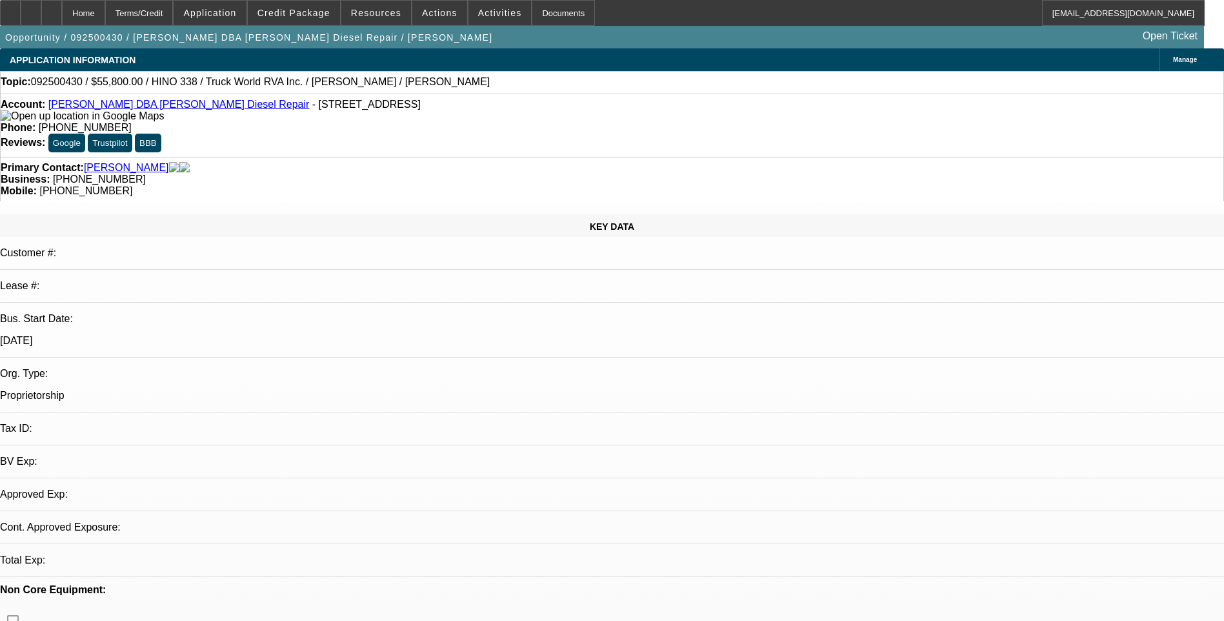
select select "6"
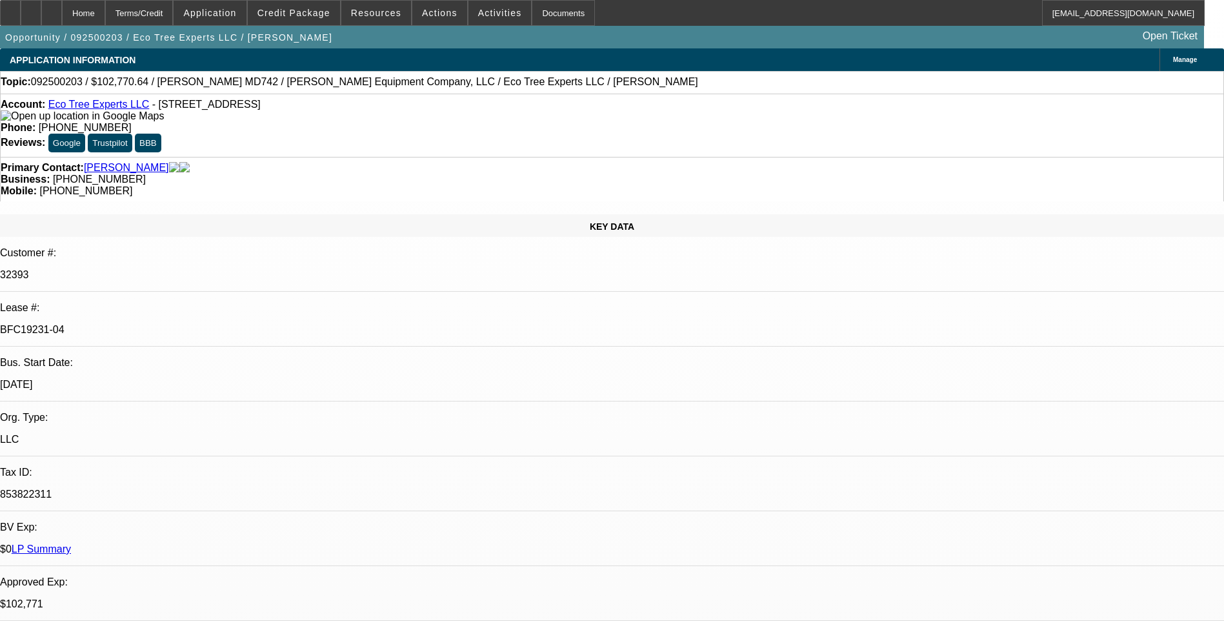
select select "0"
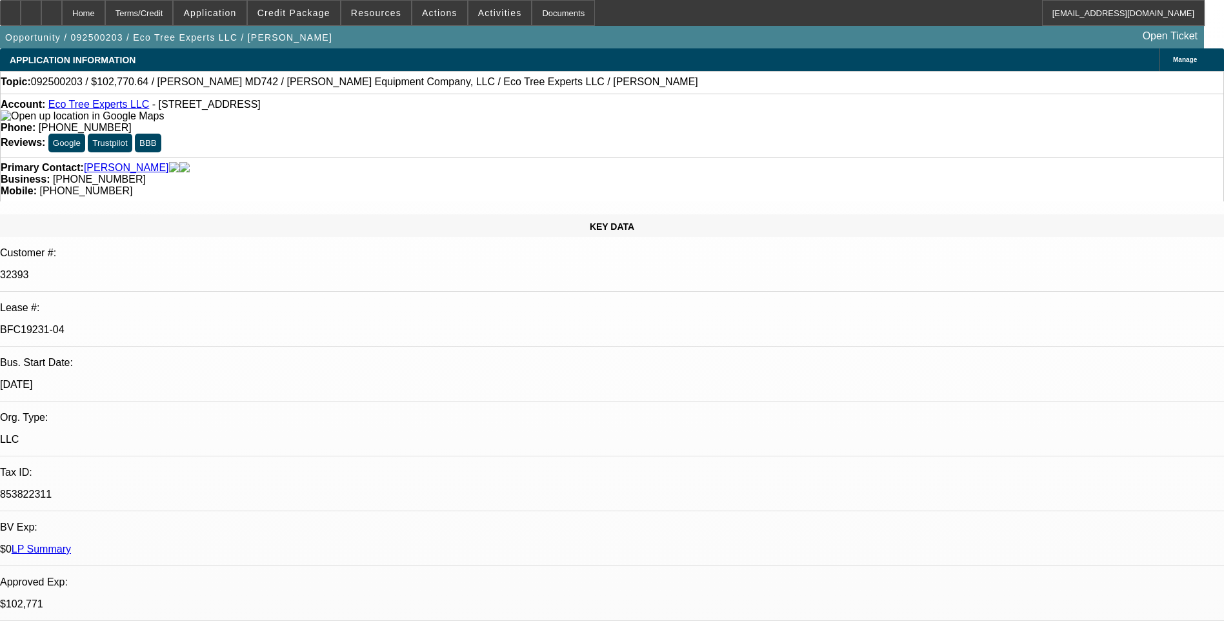
select select "0"
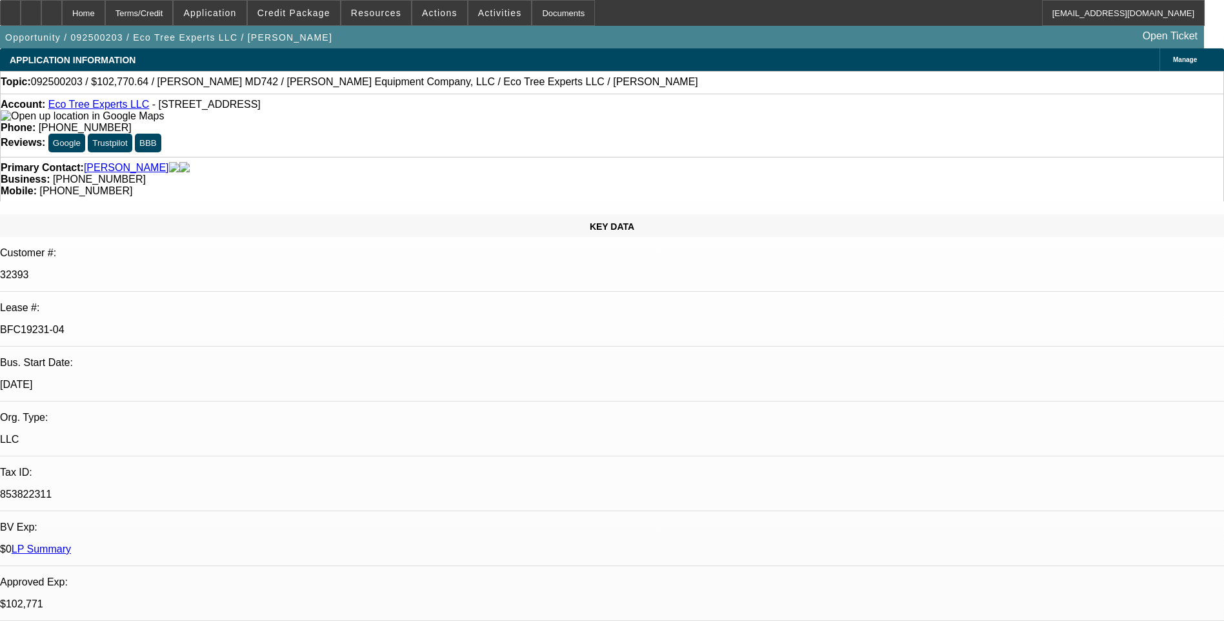
select select "0"
select select "1"
select select "6"
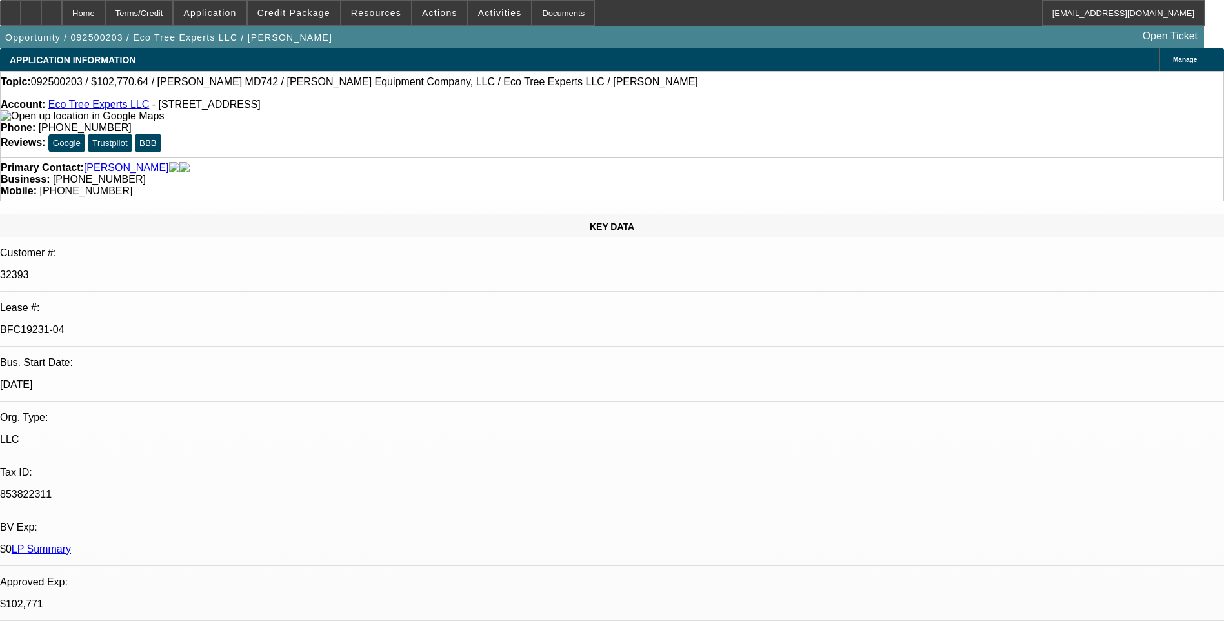
select select "1"
select select "6"
select select "1"
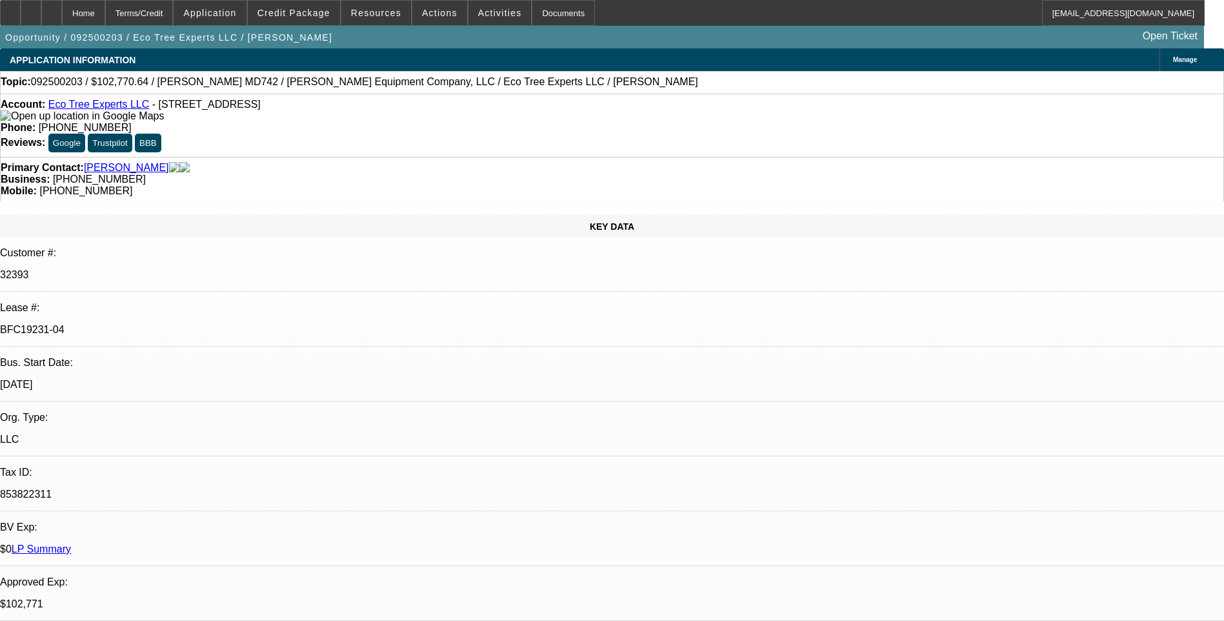
select select "6"
select select "1"
select select "6"
drag, startPoint x: 806, startPoint y: 157, endPoint x: 806, endPoint y: 144, distance: 12.3
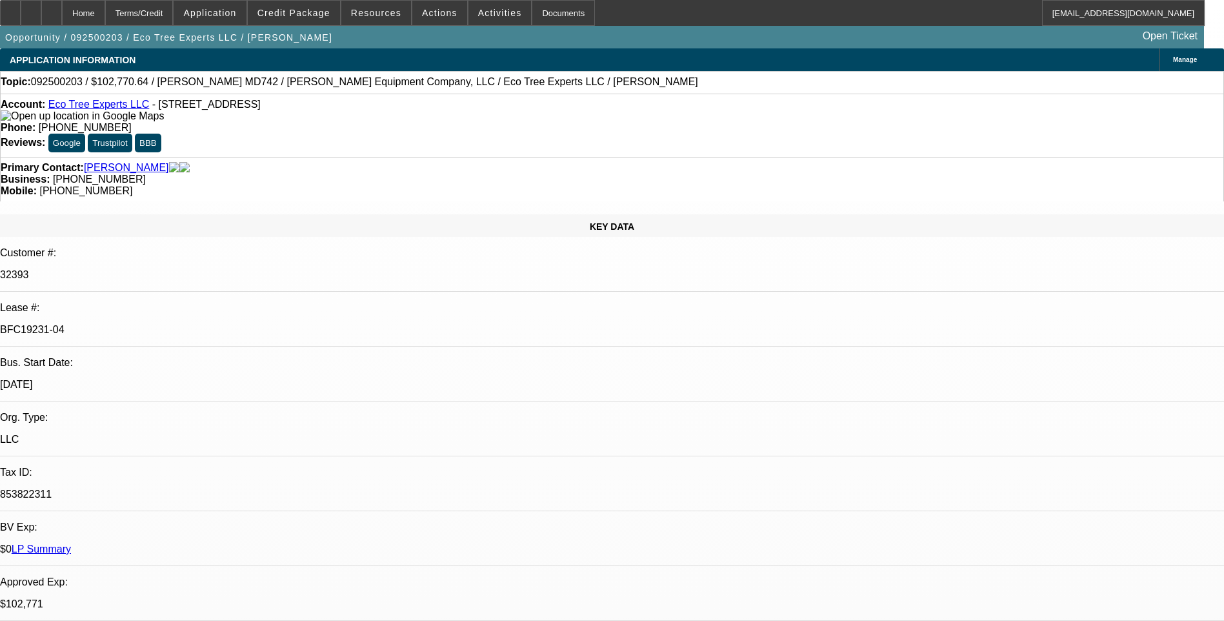
drag, startPoint x: 806, startPoint y: 144, endPoint x: 805, endPoint y: 131, distance: 13.6
click at [806, 157] on div "Primary Contact: [PERSON_NAME] Business: [PHONE_NUMBER] Mobile: [PHONE_NUMBER]" at bounding box center [612, 179] width 1224 height 45
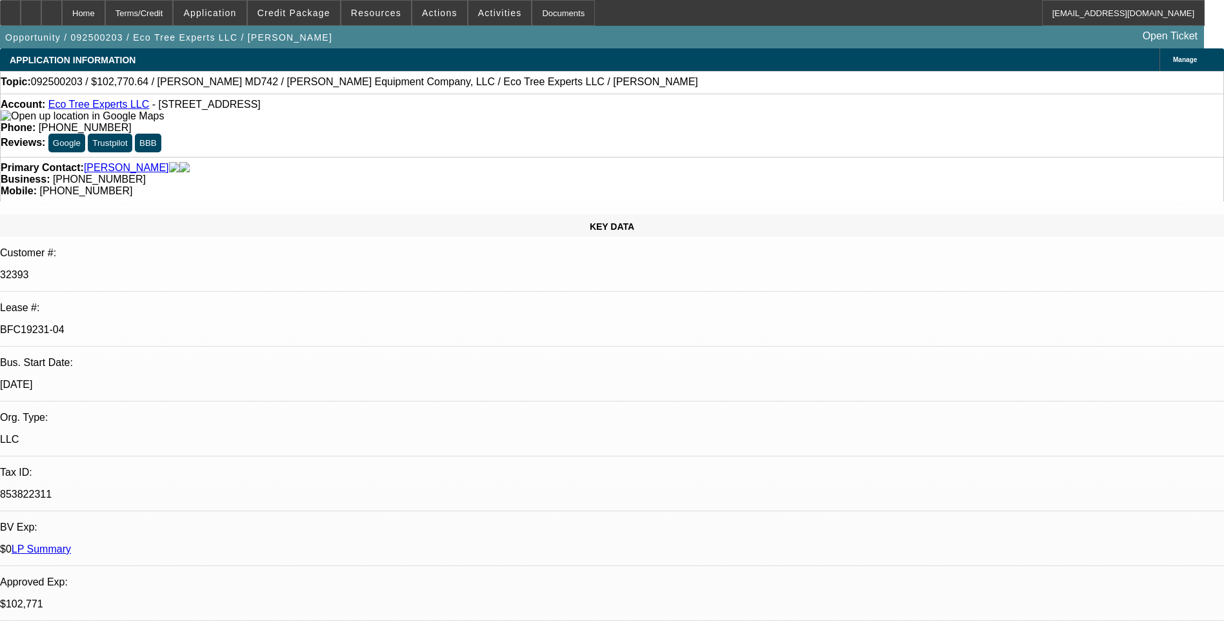
click at [806, 97] on div "Account: Eco Tree Experts LLC - [STREET_ADDRESS] Phone: [PHONE_NUMBER] Reviews:…" at bounding box center [612, 125] width 1224 height 63
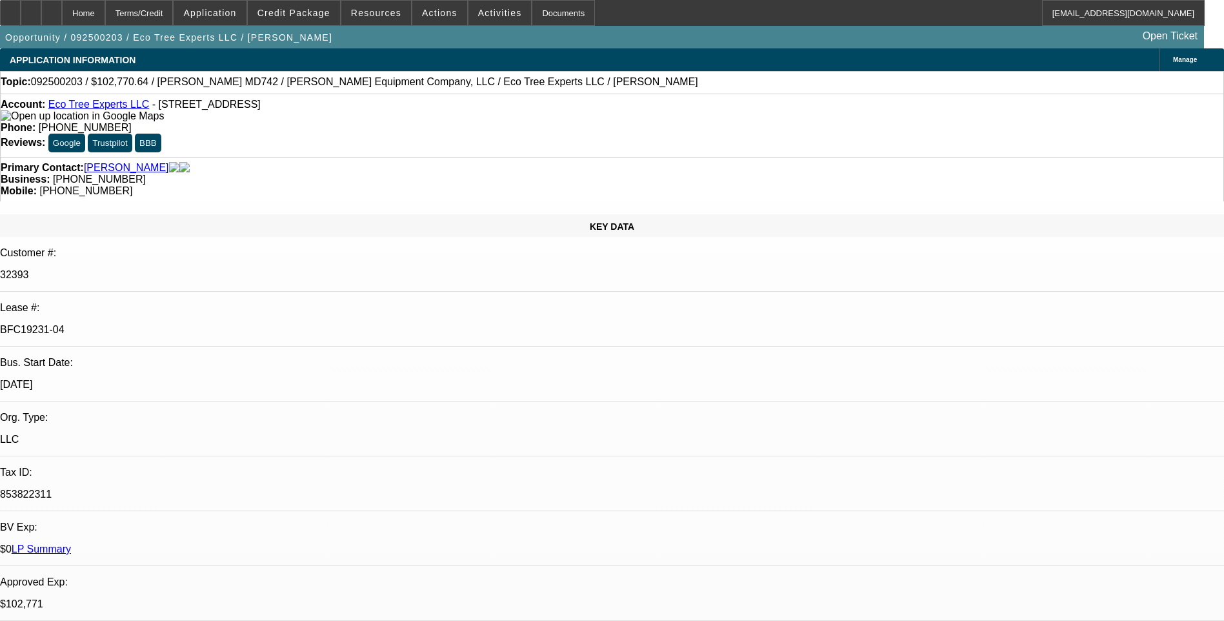
click at [806, 157] on div "Primary Contact: [PERSON_NAME] Business: [PHONE_NUMBER] Mobile: [PHONE_NUMBER]" at bounding box center [612, 179] width 1224 height 45
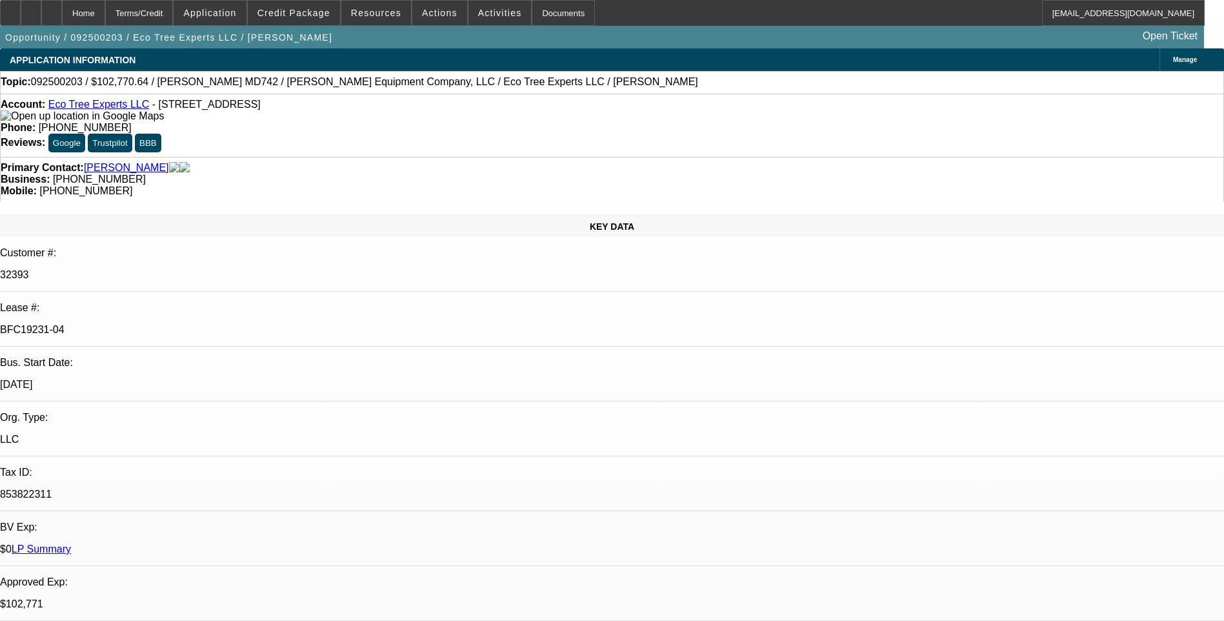
click at [806, 97] on div "Account: Eco Tree Experts LLC - [STREET_ADDRESS] Phone: [PHONE_NUMBER] Reviews:…" at bounding box center [612, 125] width 1224 height 63
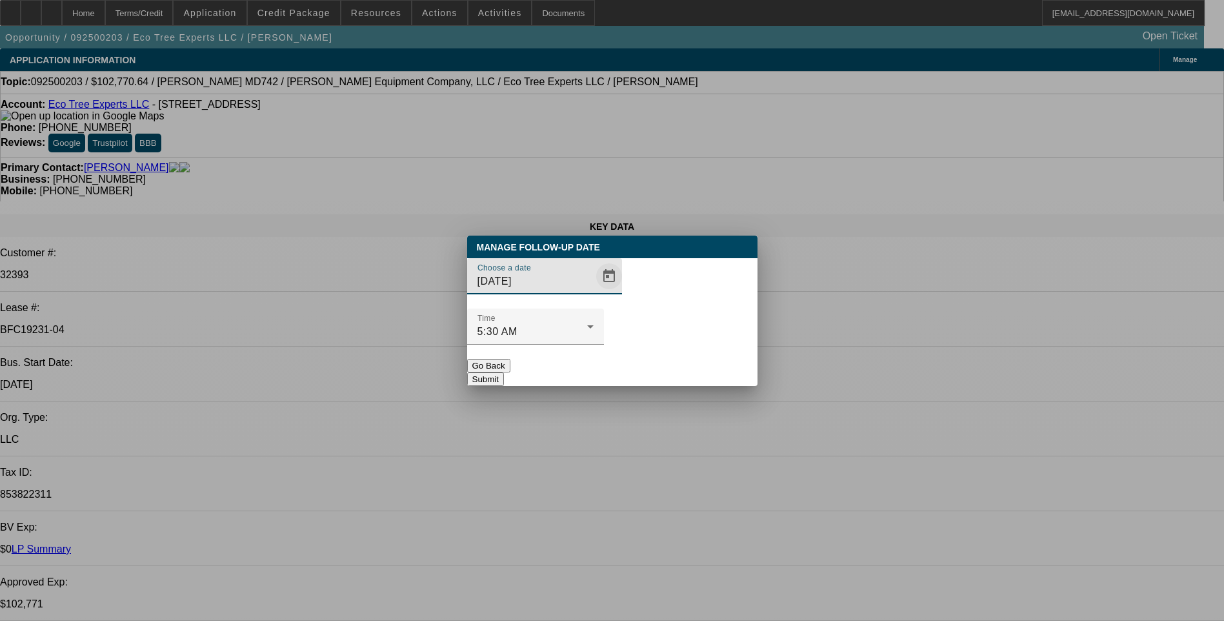
click at [593, 292] on span "Open calendar" at bounding box center [608, 276] width 31 height 31
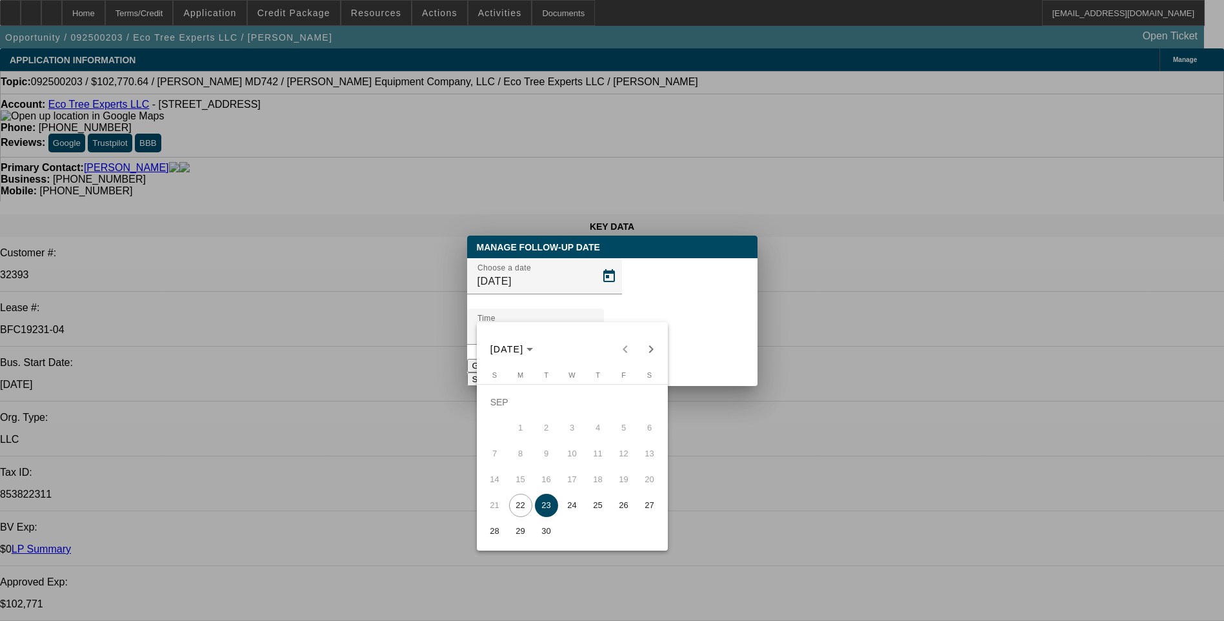
click at [520, 531] on span "29" at bounding box center [520, 530] width 23 height 23
type input "[DATE]"
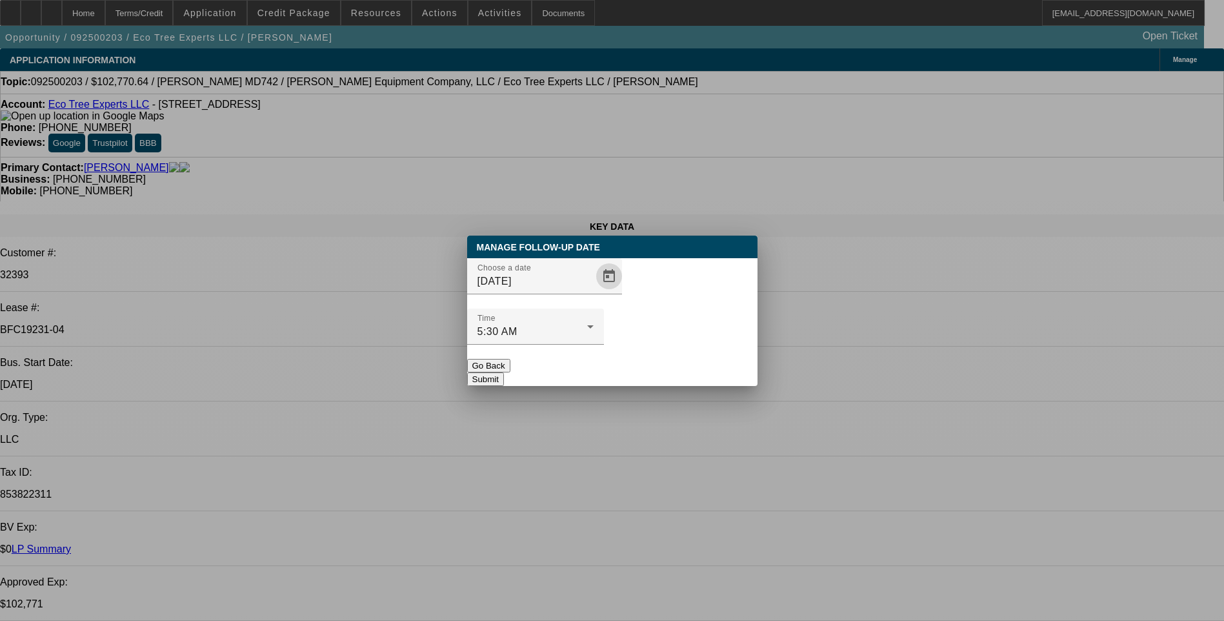
click at [504, 372] on button "Submit" at bounding box center [485, 379] width 37 height 14
